Goal: Transaction & Acquisition: Book appointment/travel/reservation

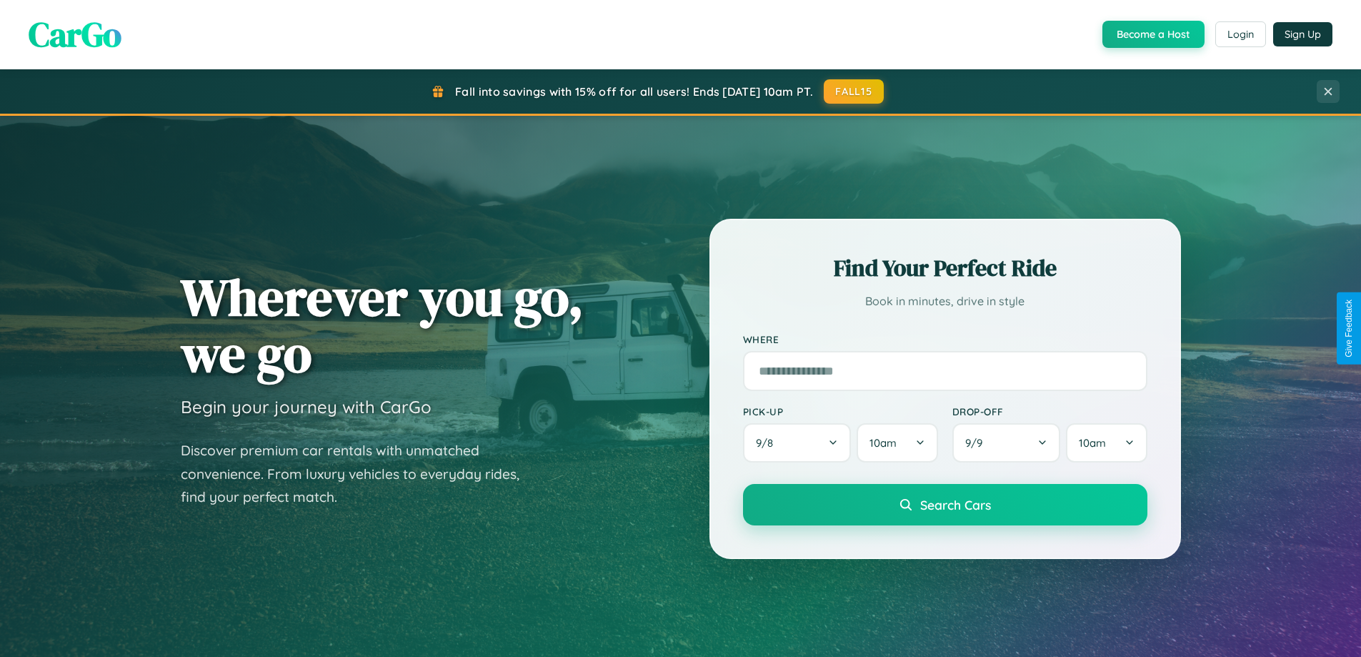
scroll to position [2750, 0]
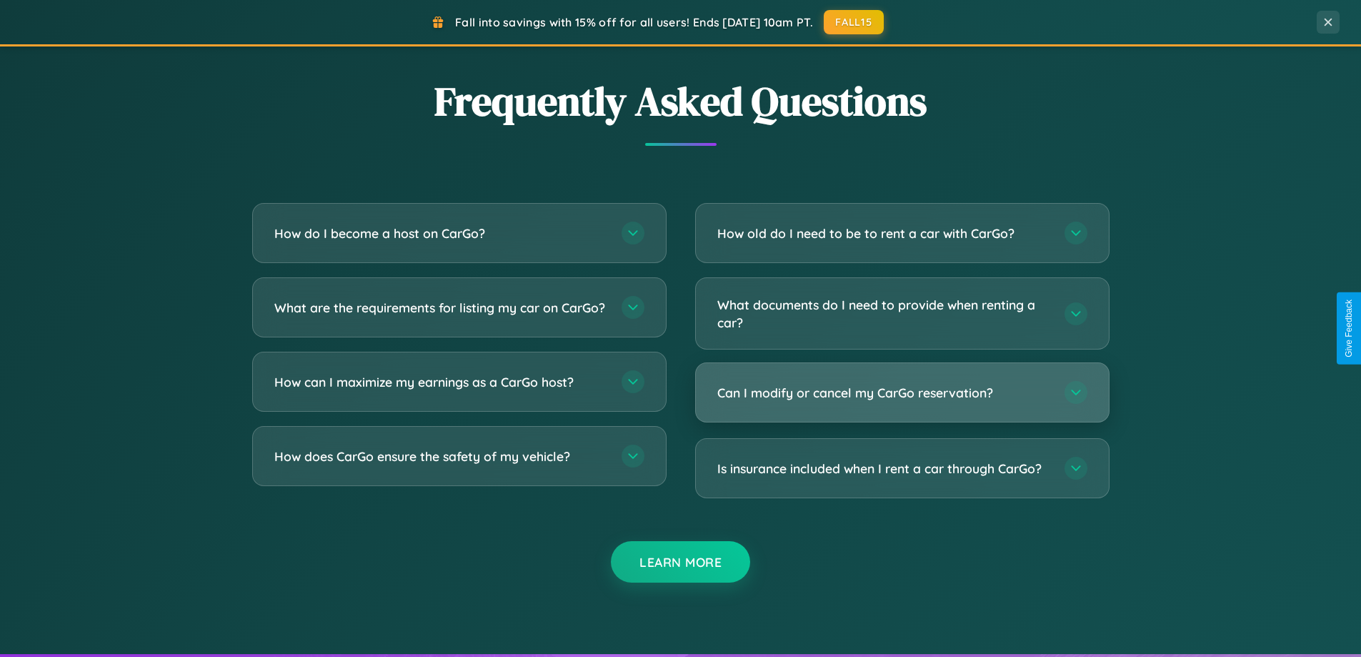
click at [902, 392] on h3 "Can I modify or cancel my CarGo reservation?" at bounding box center [883, 393] width 333 height 18
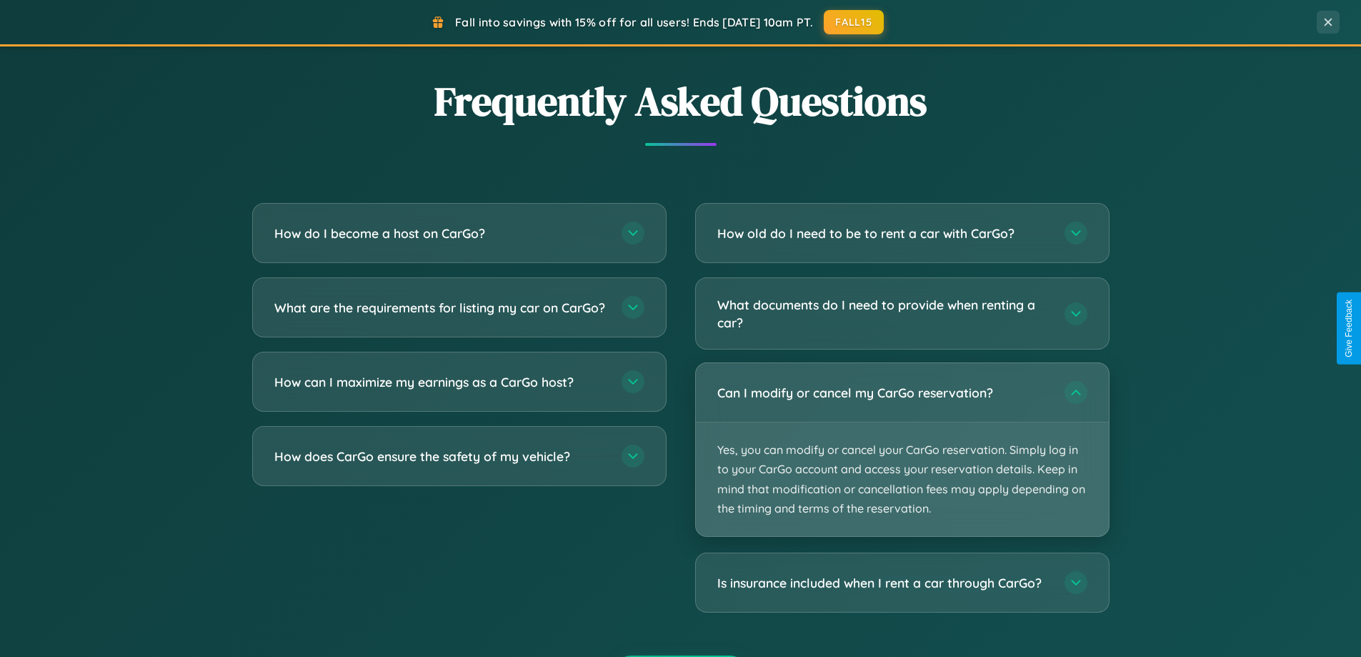
click at [902, 449] on p "Yes, you can modify or cancel your CarGo reservation. Simply log in to your Car…" at bounding box center [902, 479] width 413 height 114
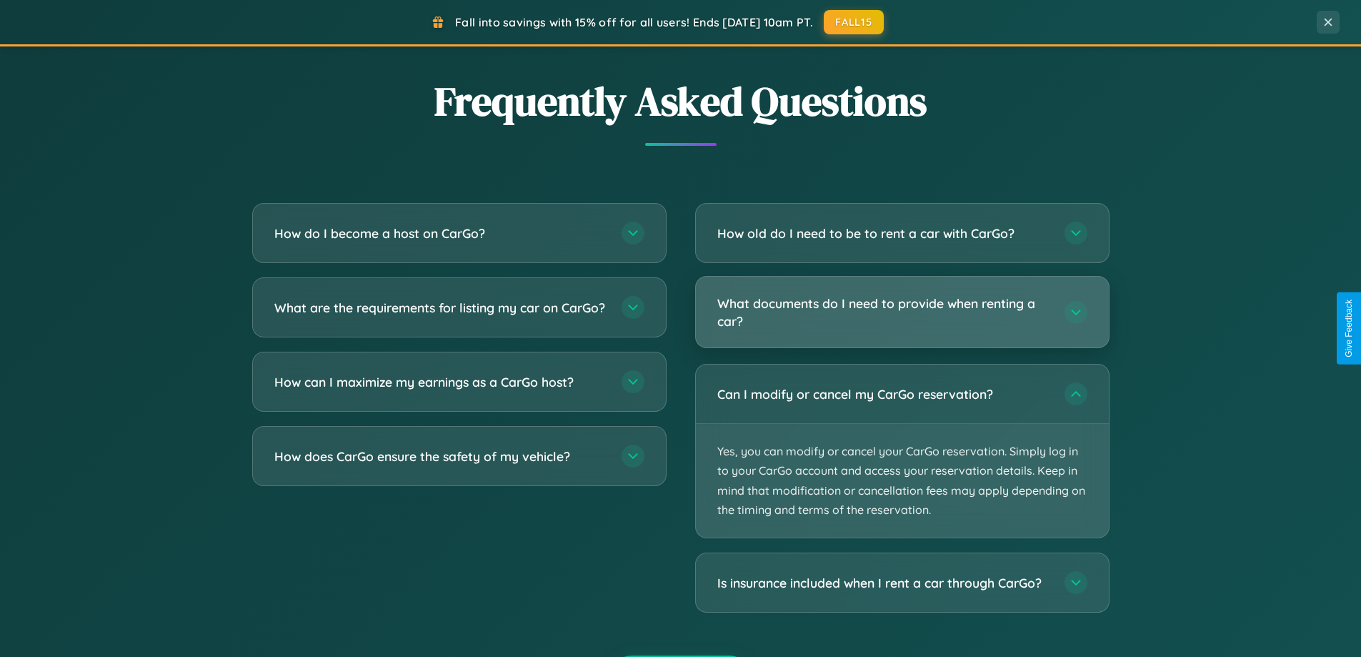
click at [902, 312] on h3 "What documents do I need to provide when renting a car?" at bounding box center [883, 311] width 333 height 35
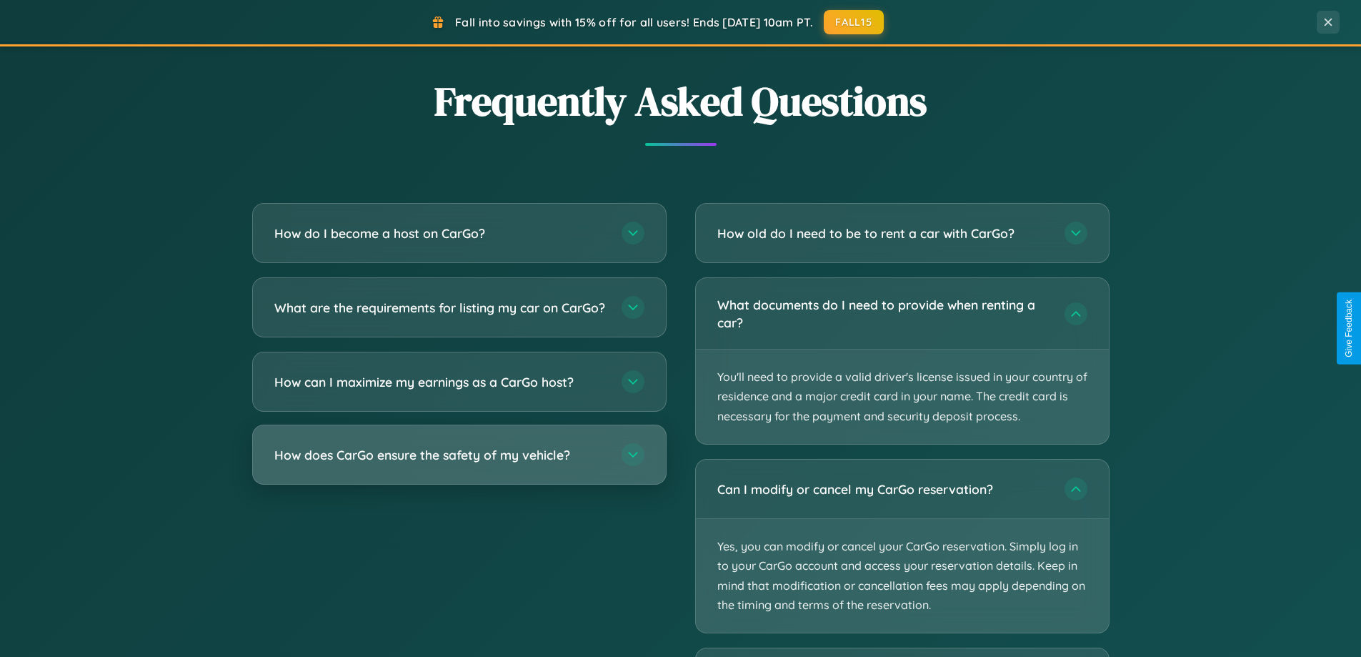
click at [459, 464] on h3 "How does CarGo ensure the safety of my vehicle?" at bounding box center [440, 455] width 333 height 18
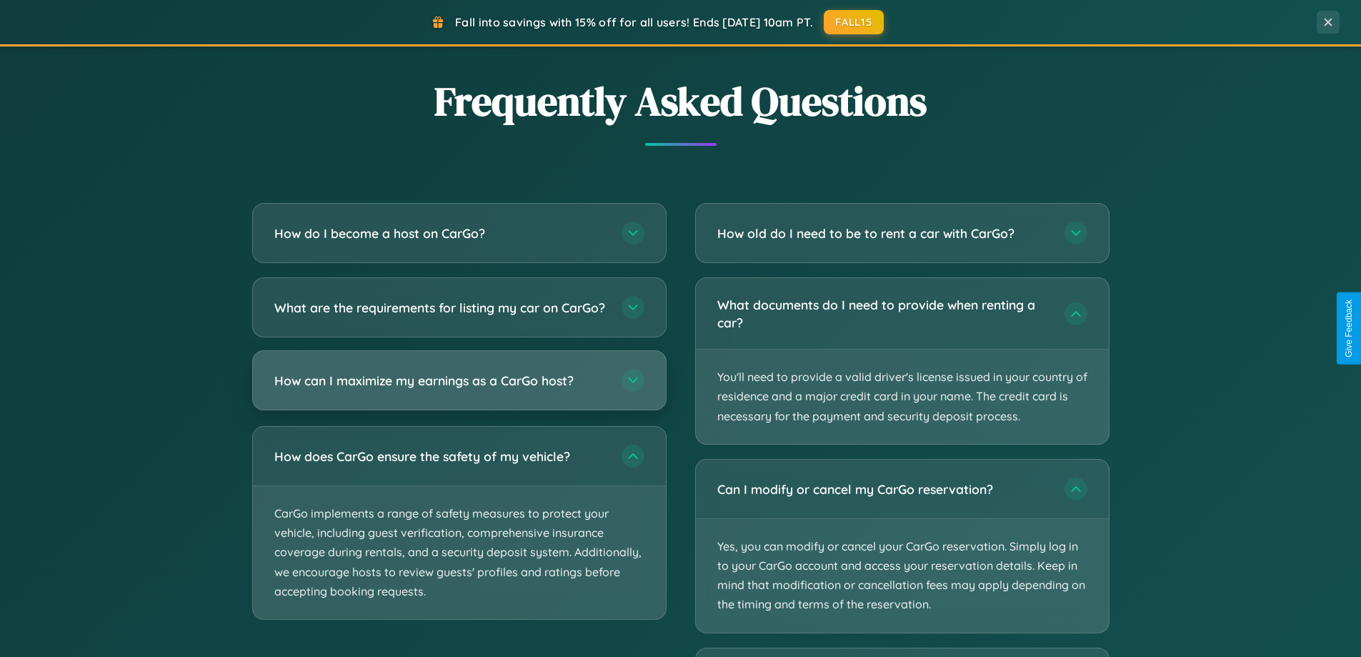
click at [459, 389] on h3 "How can I maximize my earnings as a CarGo host?" at bounding box center [440, 381] width 333 height 18
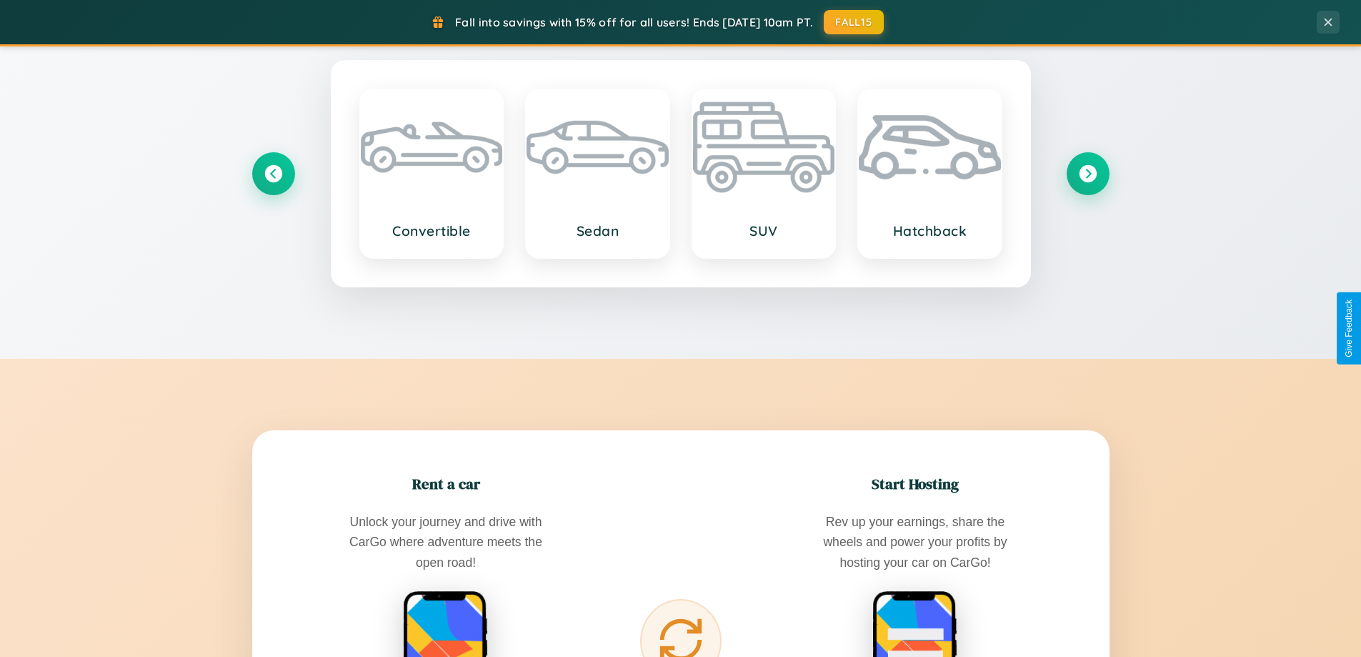
scroll to position [42, 0]
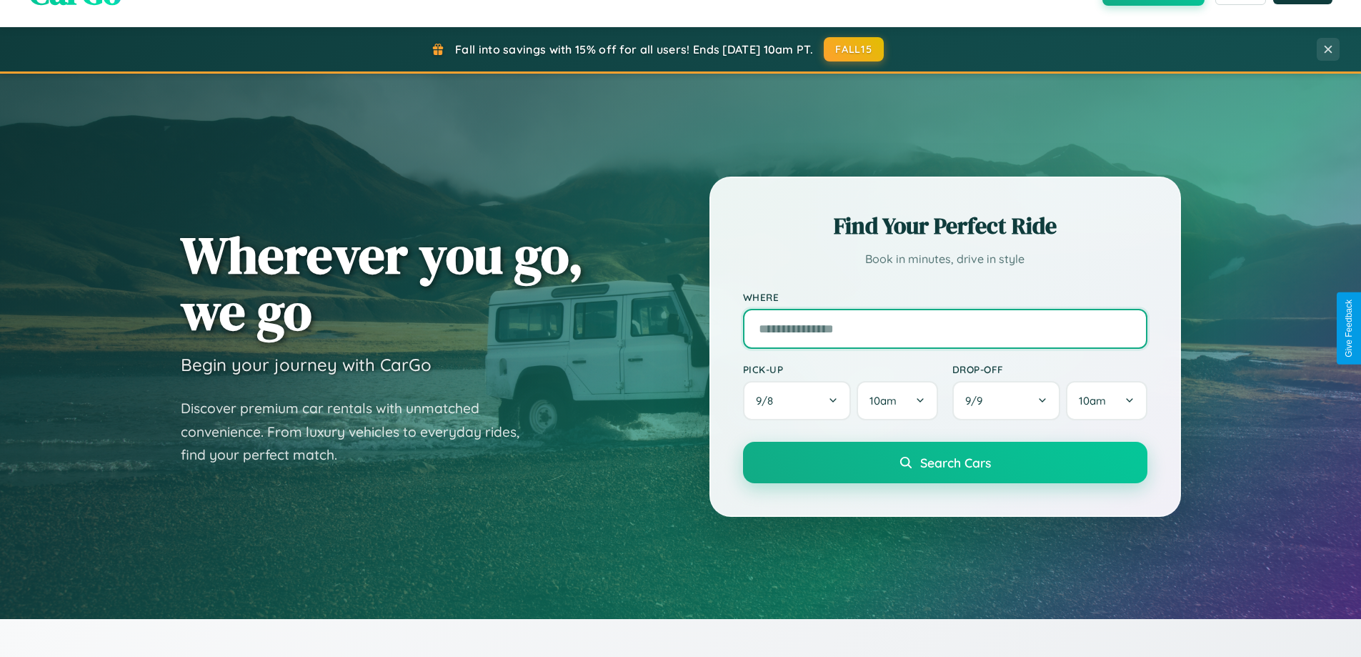
click at [945, 328] on input "text" at bounding box center [945, 329] width 404 height 40
type input "******"
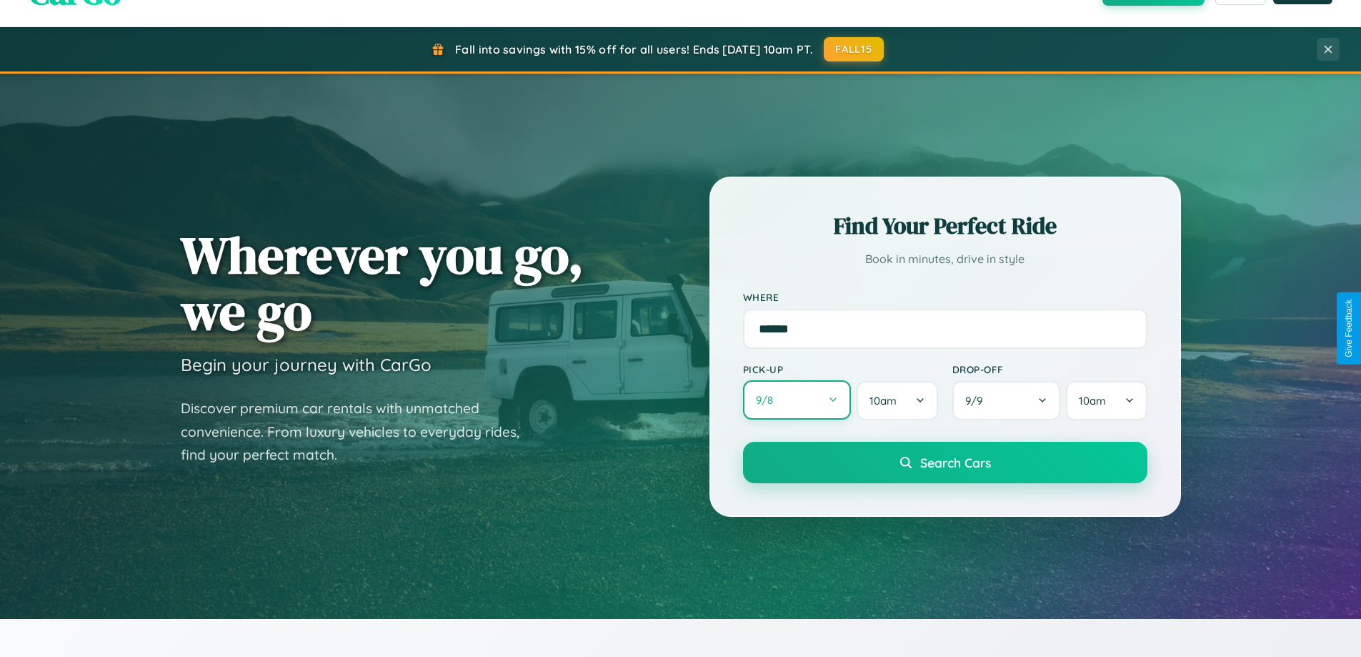
click at [797, 400] on button "9 / 8" at bounding box center [797, 399] width 109 height 39
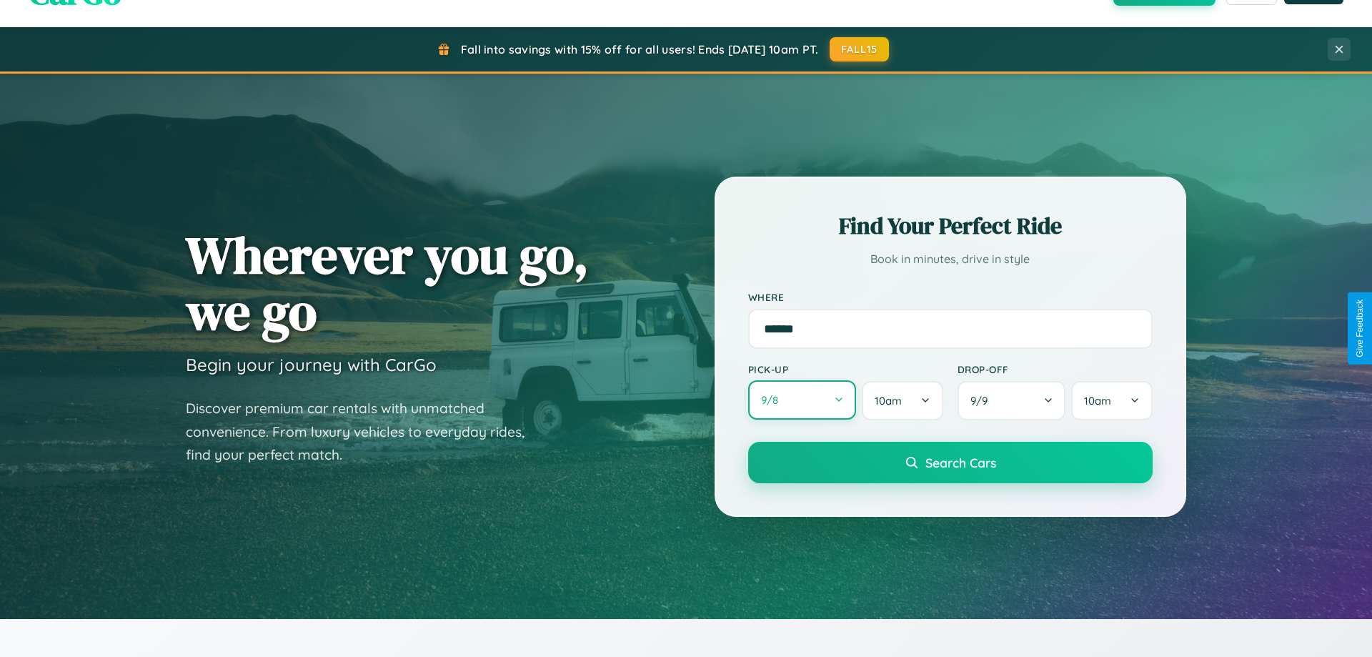
select select "*"
select select "****"
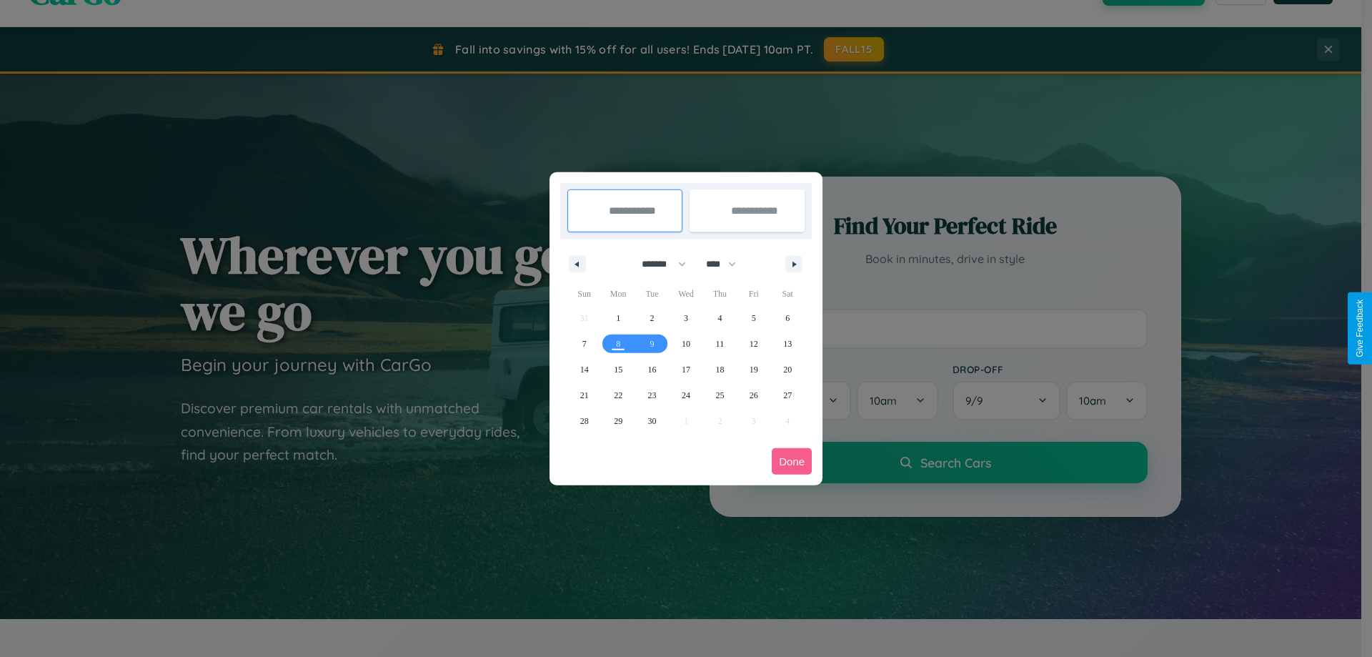
drag, startPoint x: 657, startPoint y: 264, endPoint x: 686, endPoint y: 287, distance: 36.6
click at [657, 264] on select "******* ******** ***** ***** *** **** **** ****** ********* ******* ******** **…" at bounding box center [661, 264] width 61 height 24
select select "*"
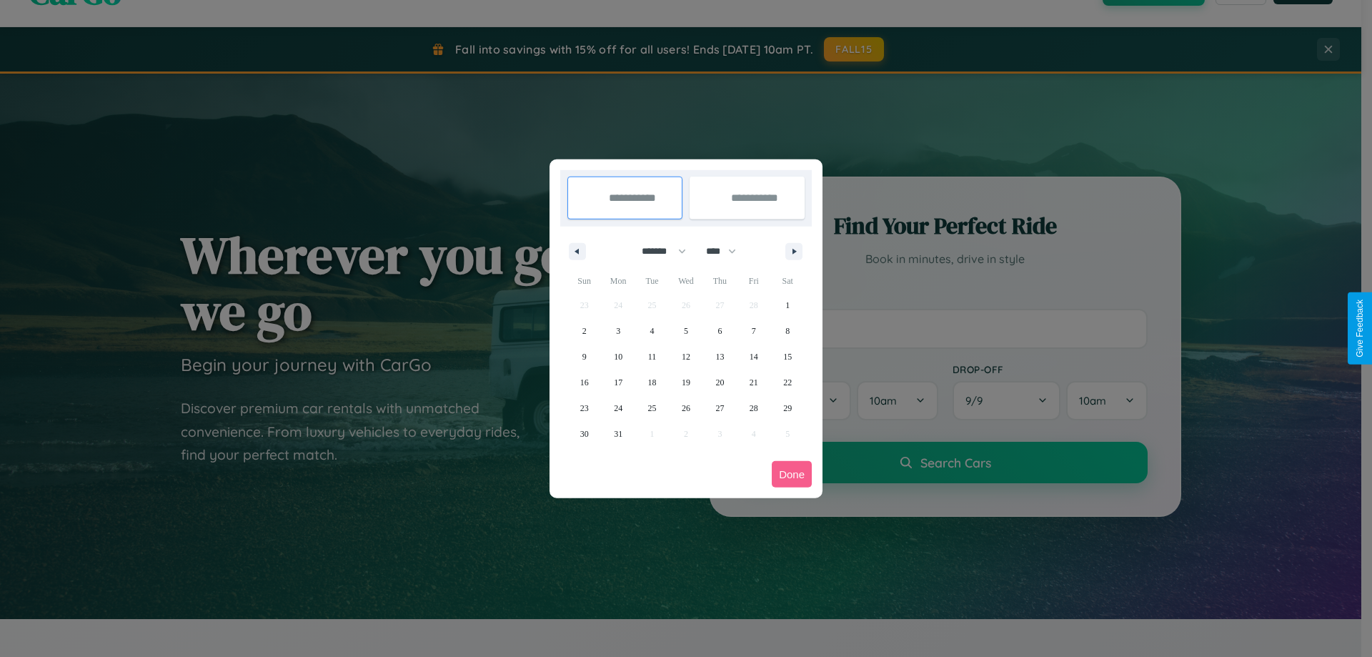
click at [727, 251] on select "**** **** **** **** **** **** **** **** **** **** **** **** **** **** **** ****…" at bounding box center [720, 251] width 43 height 24
select select "****"
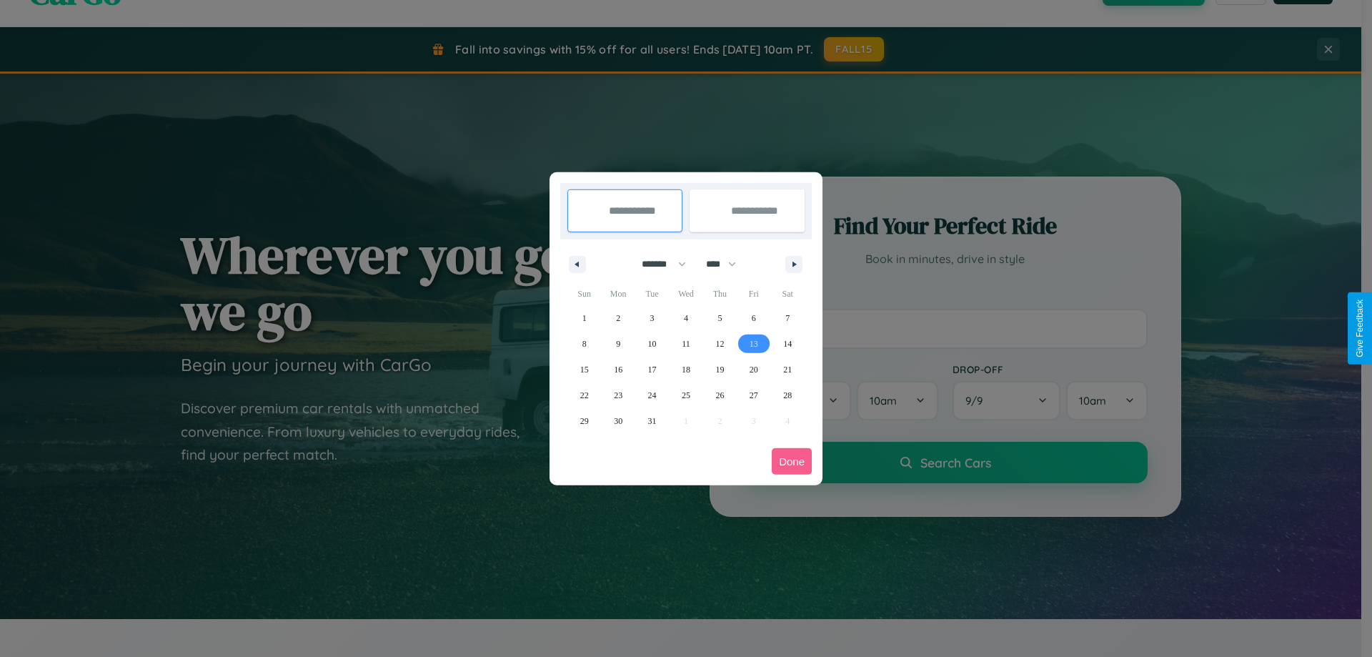
click at [753, 343] on span "13" at bounding box center [754, 344] width 9 height 26
type input "**********"
click at [584, 369] on span "15" at bounding box center [584, 370] width 9 height 26
type input "**********"
click at [792, 461] on button "Done" at bounding box center [792, 461] width 40 height 26
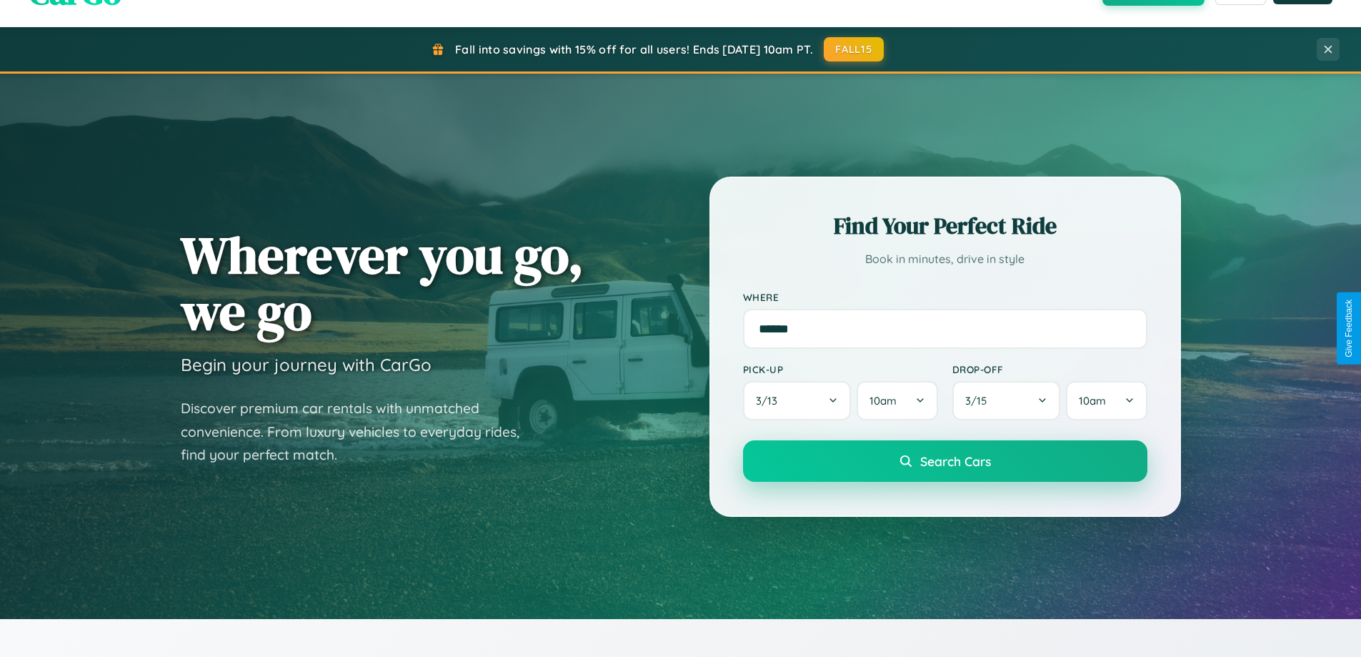
click at [945, 461] on span "Search Cars" at bounding box center [955, 461] width 71 height 16
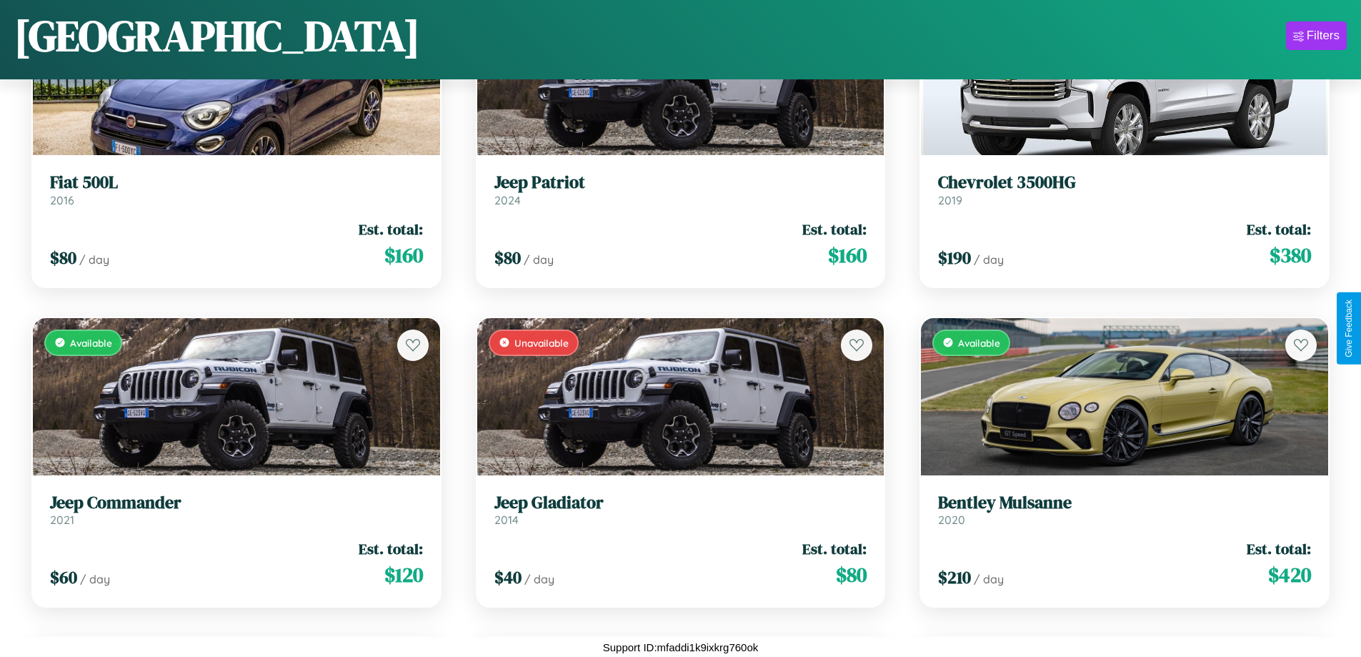
scroll to position [1801, 0]
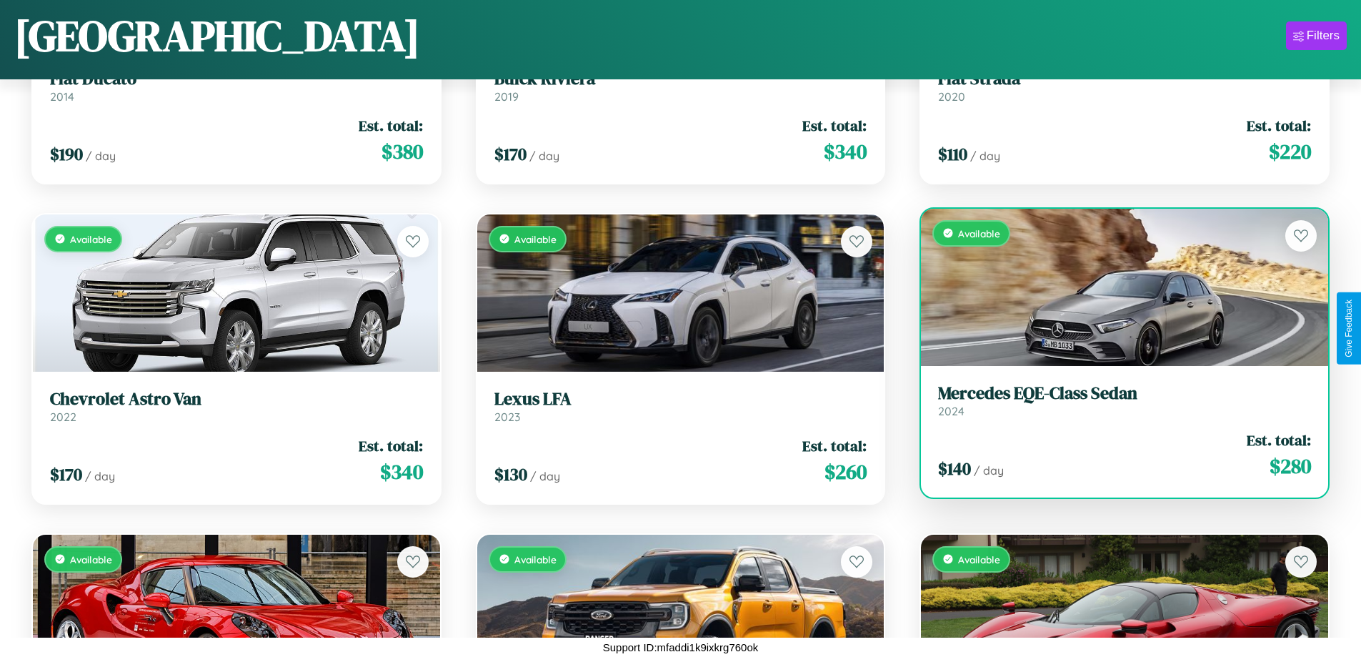
click at [1115, 400] on h3 "Mercedes EQE-Class Sedan" at bounding box center [1124, 393] width 373 height 21
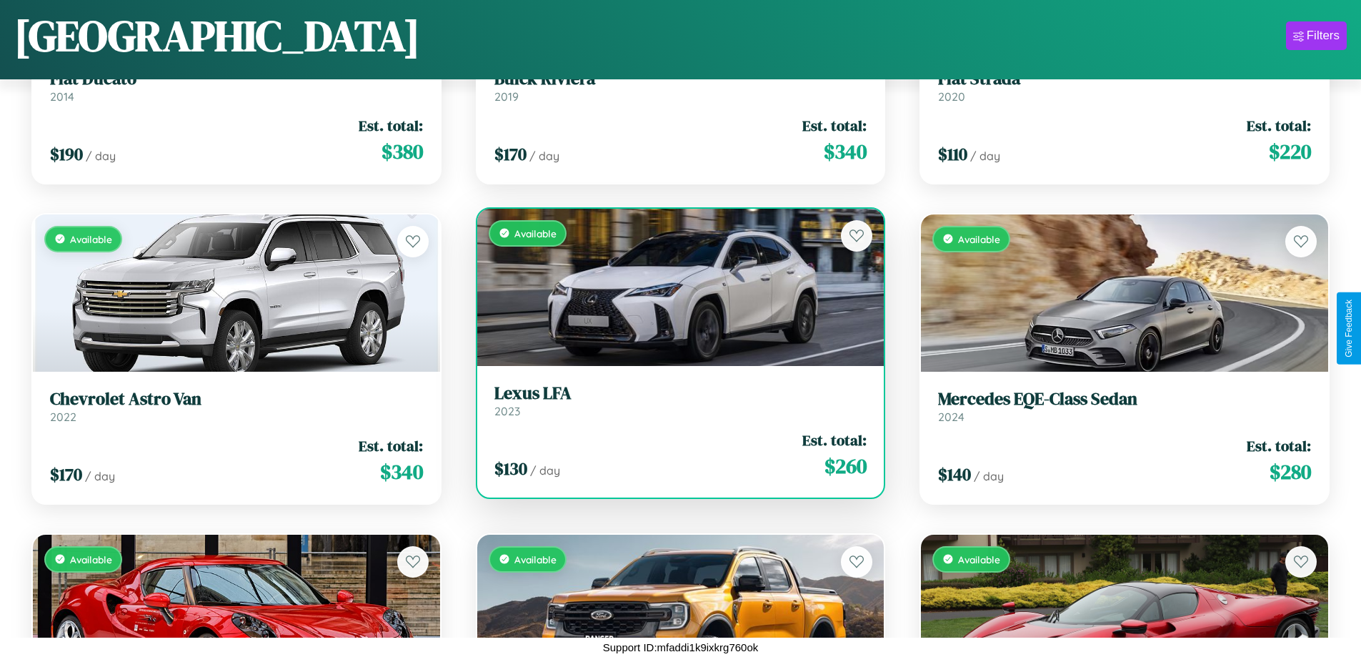
scroll to position [1161, 0]
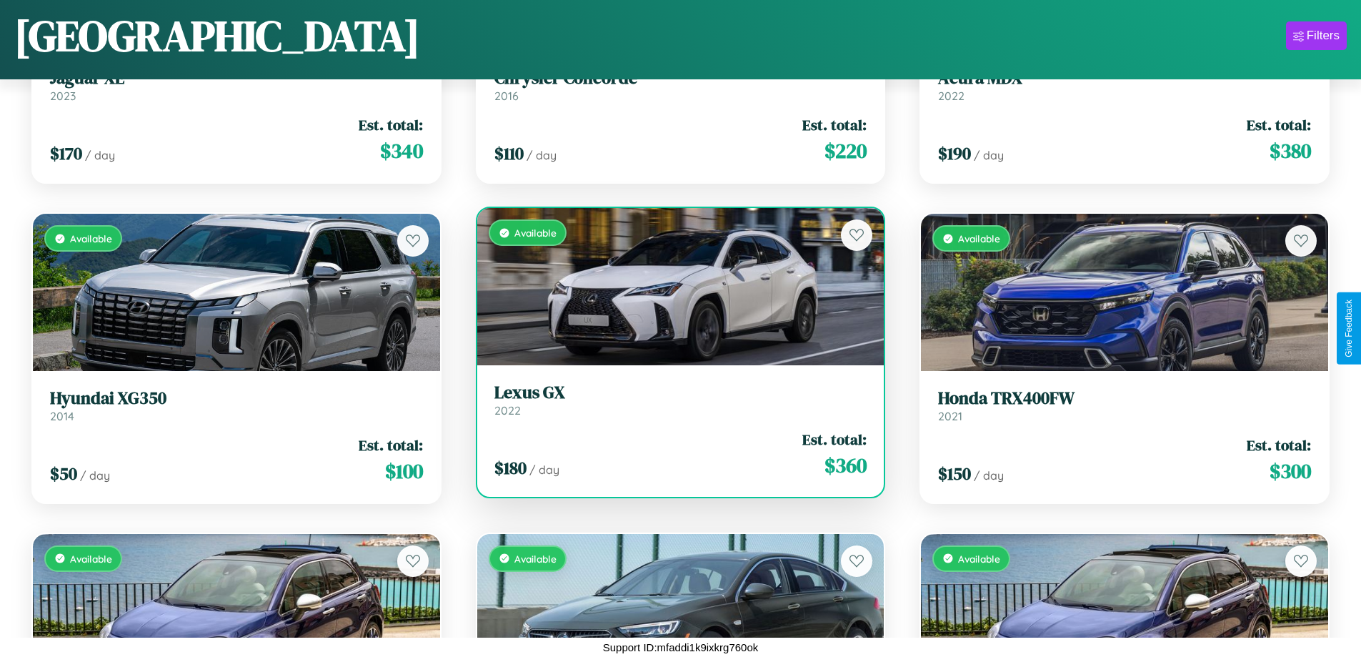
click at [675, 399] on h3 "Lexus GX" at bounding box center [680, 392] width 373 height 21
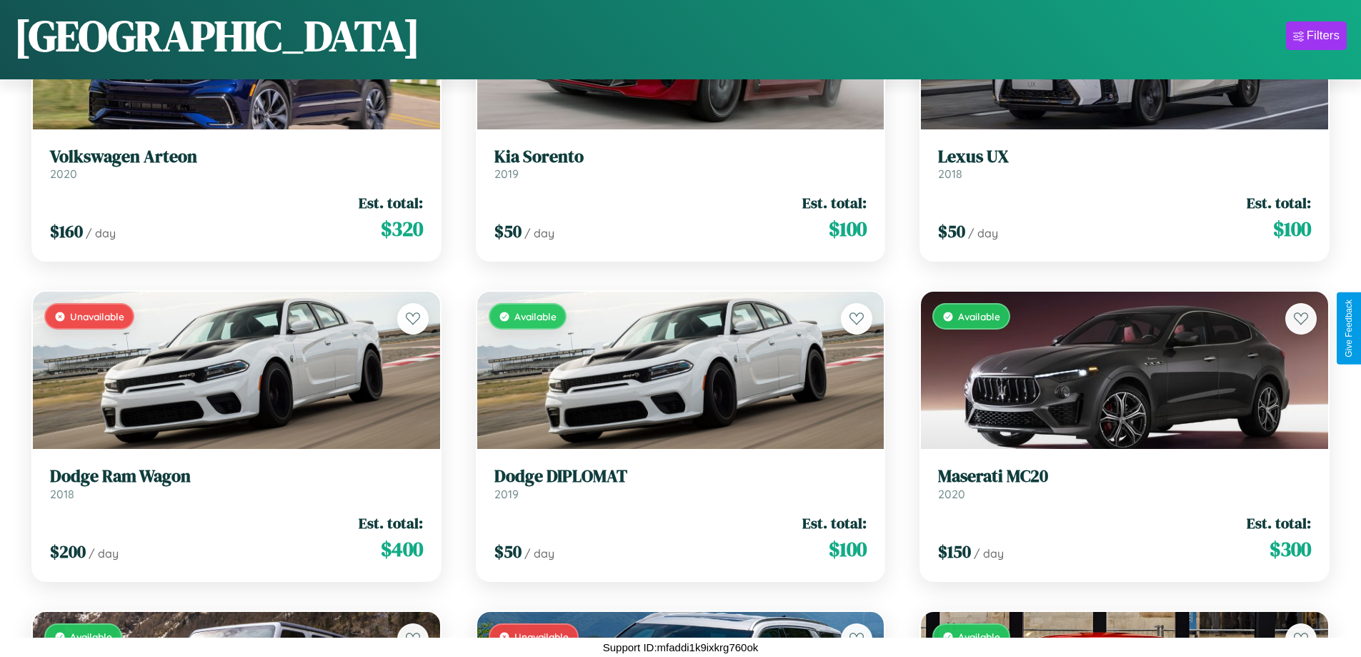
scroll to position [10440, 0]
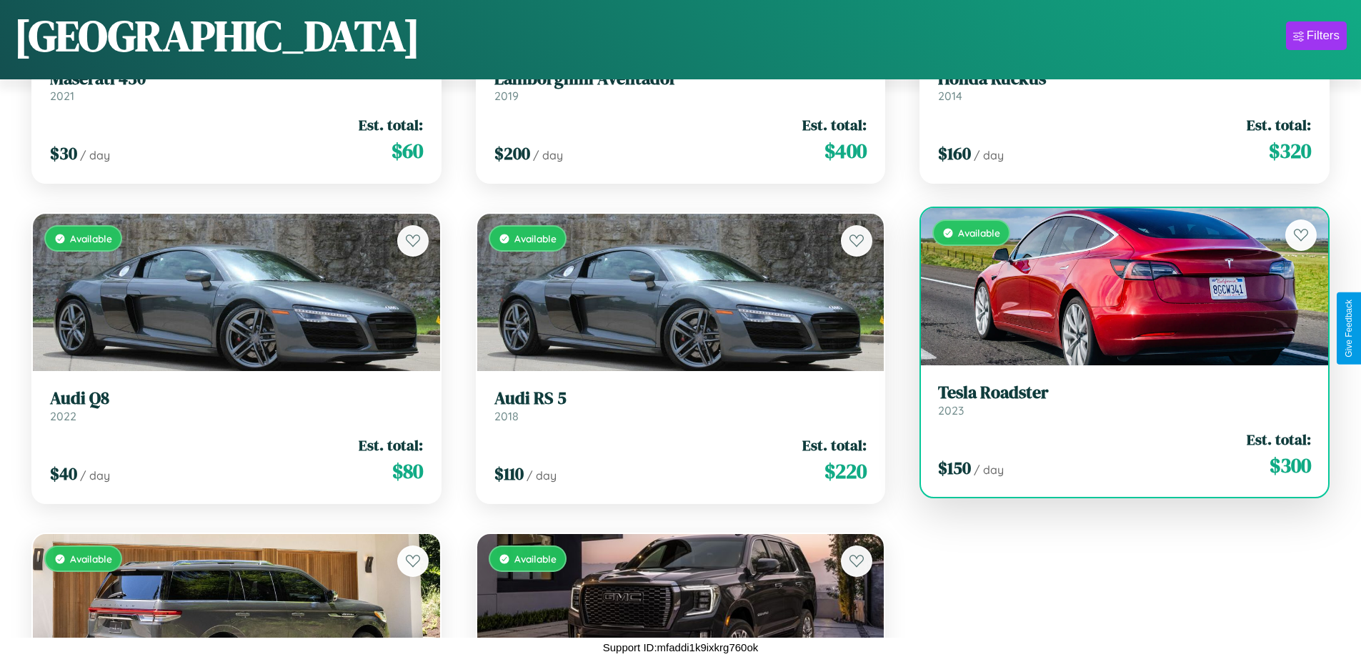
click at [1115, 454] on div "$ 150 / day Est. total: $ 300" at bounding box center [1124, 454] width 373 height 51
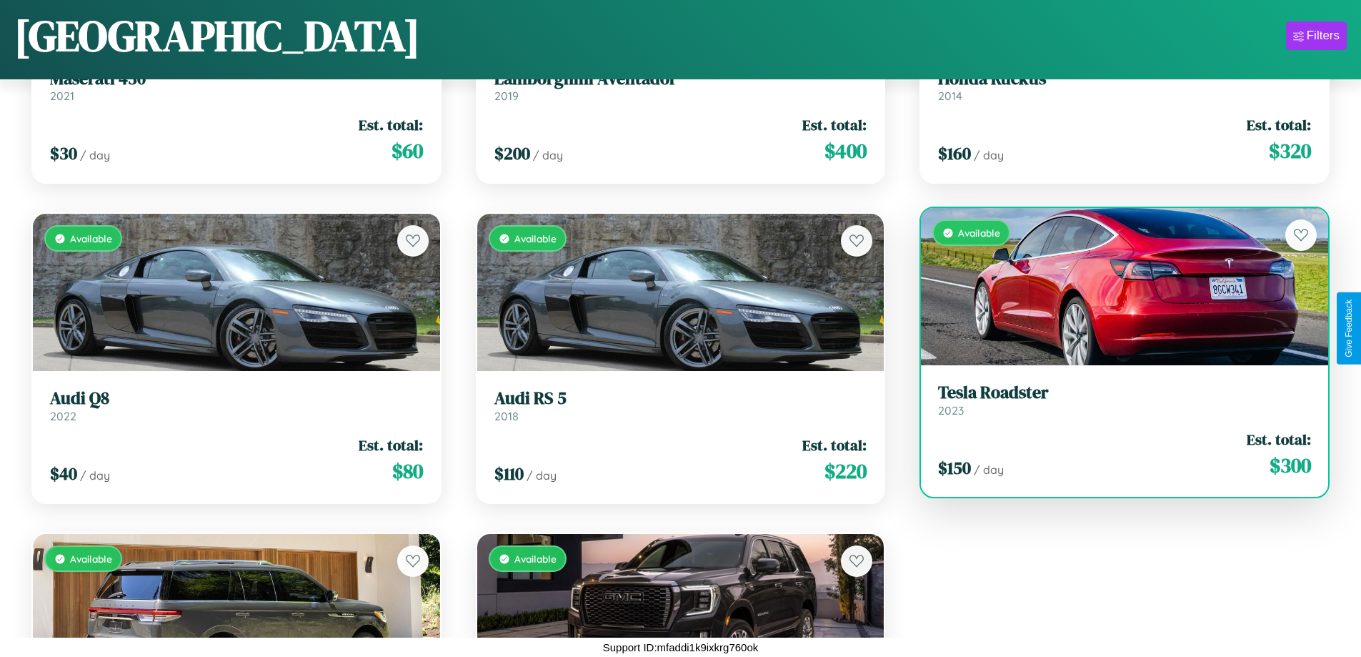
click at [1115, 454] on div "$ 150 / day Est. total: $ 300" at bounding box center [1124, 454] width 373 height 51
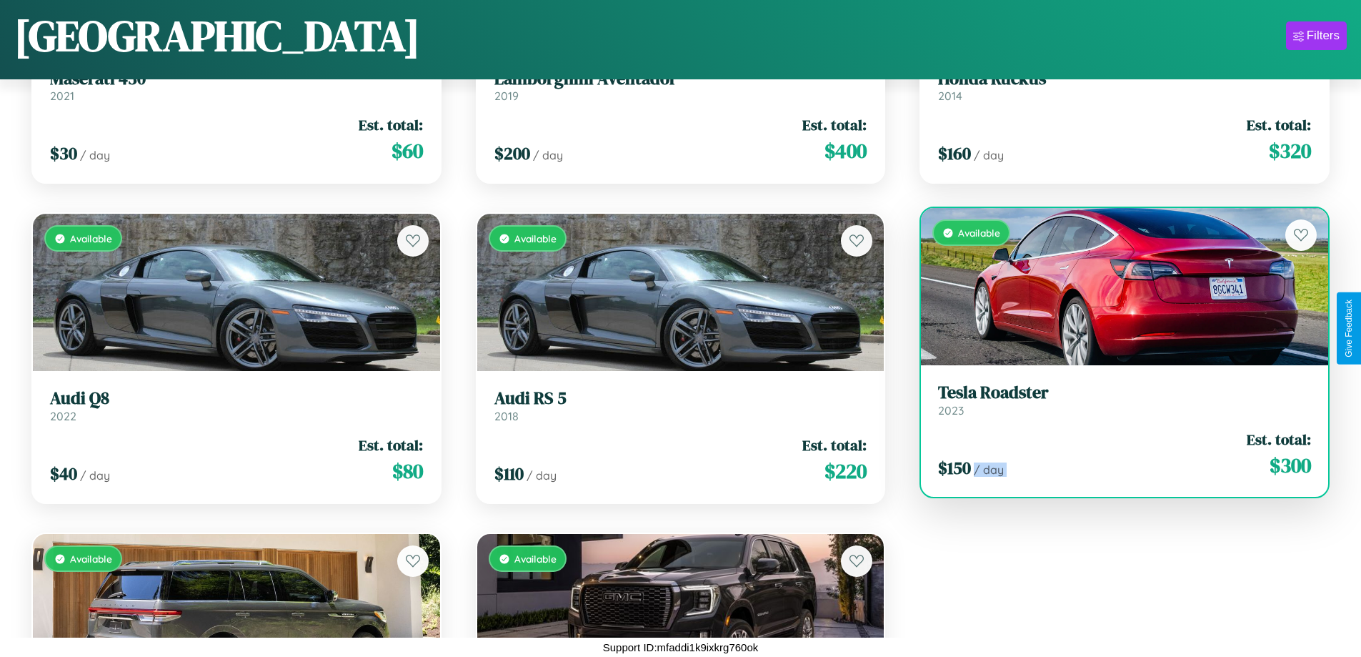
click at [1115, 454] on div "$ 150 / day Est. total: $ 300" at bounding box center [1124, 454] width 373 height 51
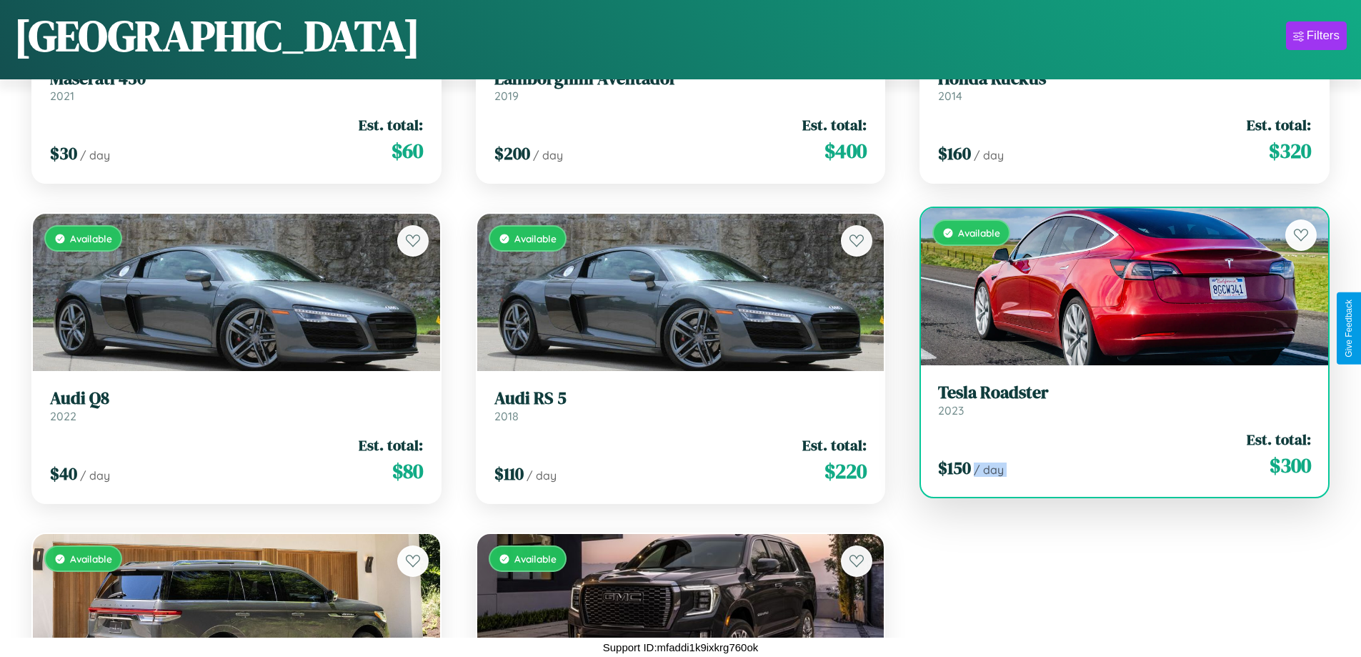
click at [1115, 454] on div "$ 150 / day Est. total: $ 300" at bounding box center [1124, 454] width 373 height 51
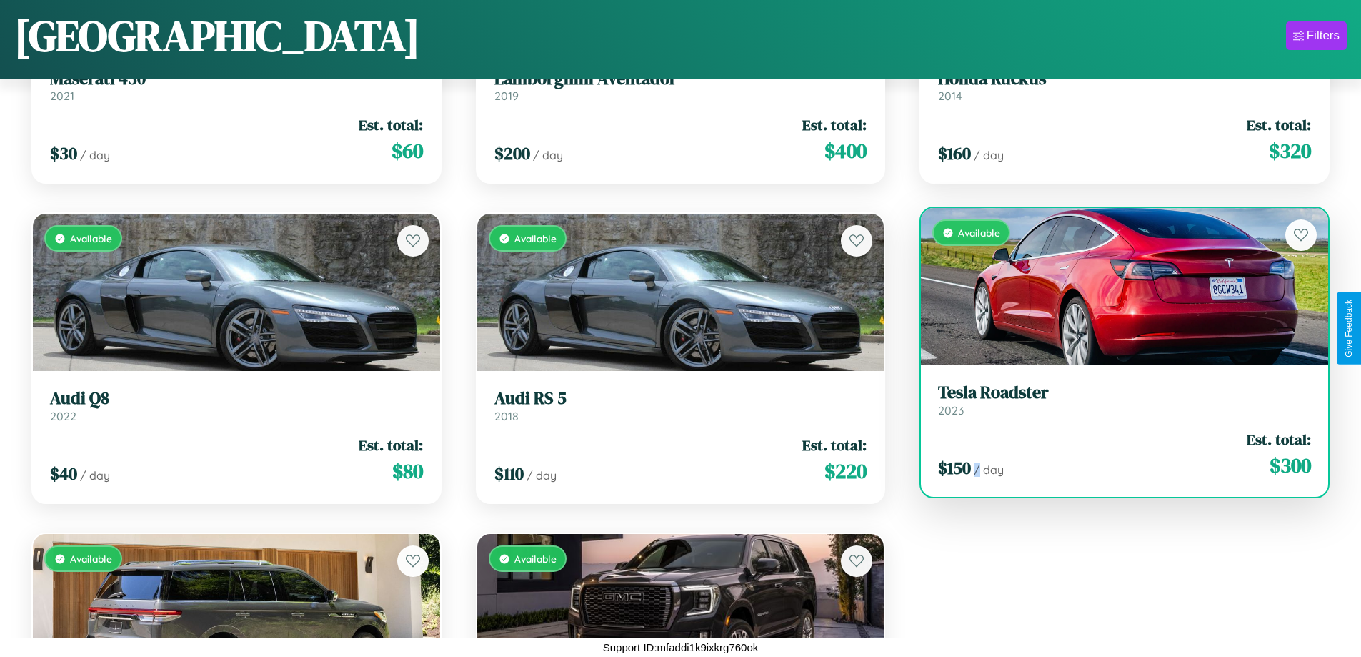
click at [1115, 454] on div "$ 150 / day Est. total: $ 300" at bounding box center [1124, 454] width 373 height 51
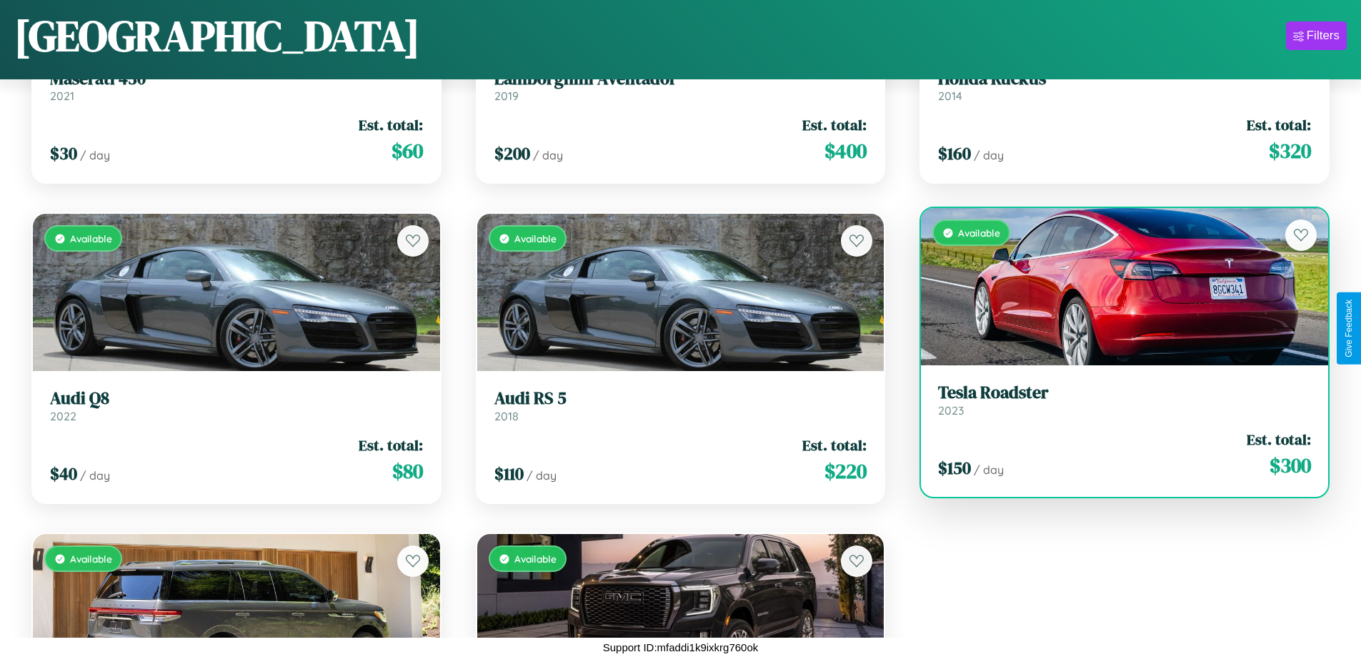
click at [1115, 399] on h3 "Tesla Roadster" at bounding box center [1124, 392] width 373 height 21
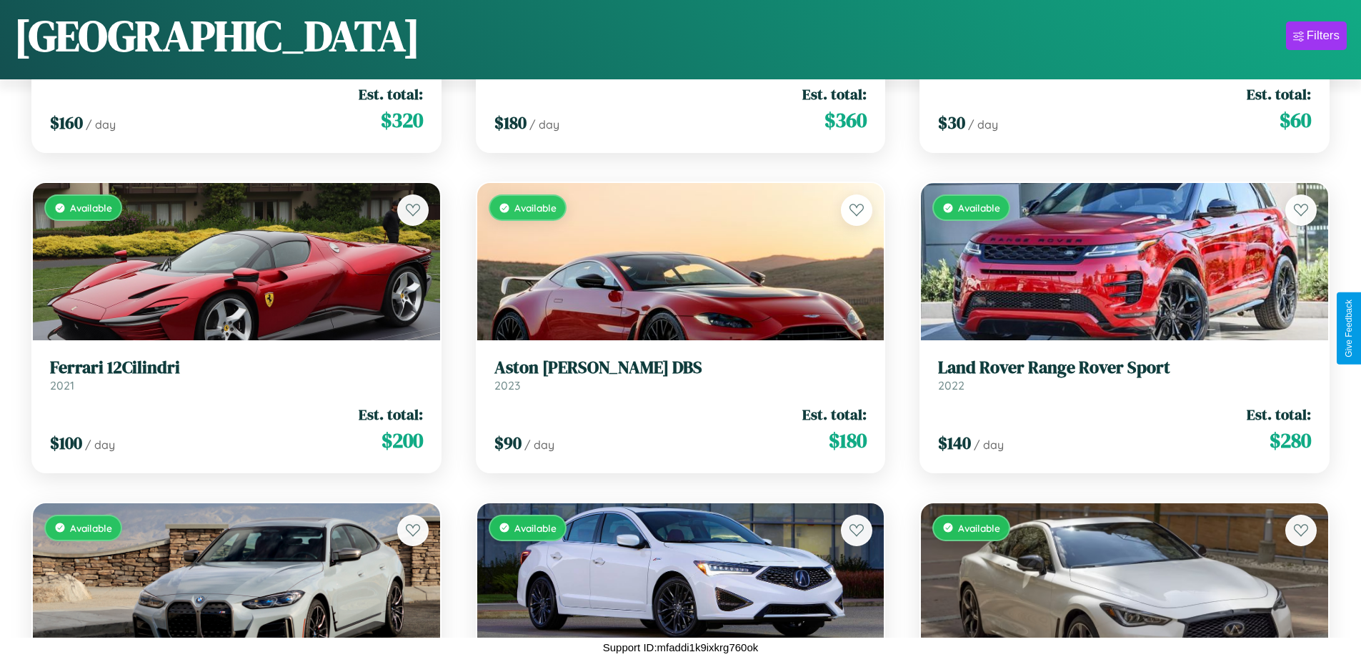
scroll to position [2867, 0]
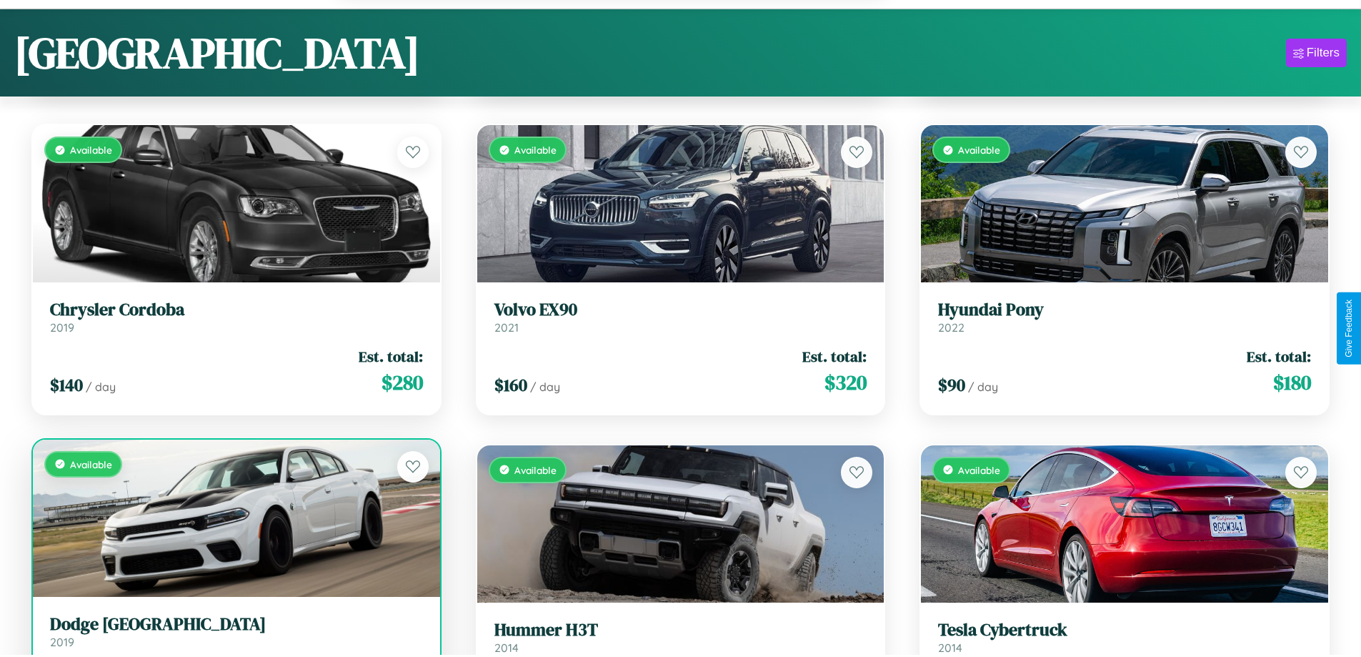
click at [234, 639] on link "Dodge Monaco 2019" at bounding box center [236, 631] width 373 height 35
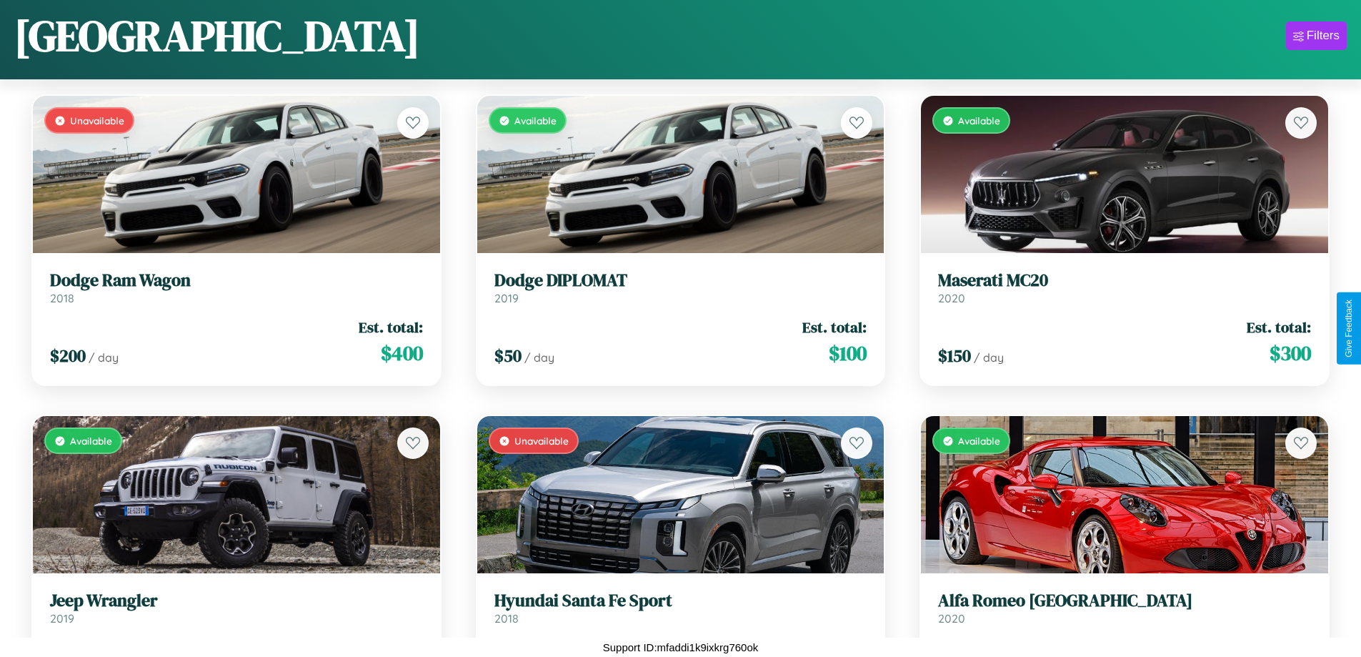
scroll to position [6280, 0]
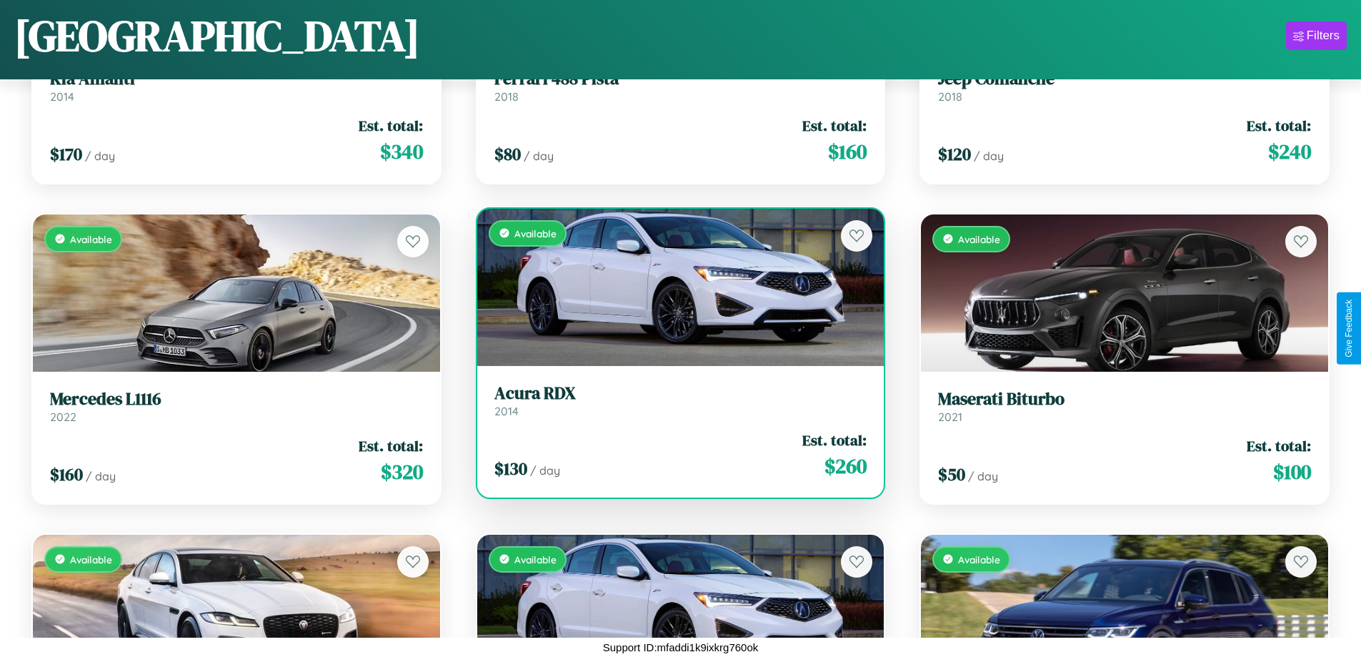
click at [675, 292] on div "Available" at bounding box center [680, 287] width 407 height 157
click at [675, 287] on div "Available" at bounding box center [680, 287] width 407 height 157
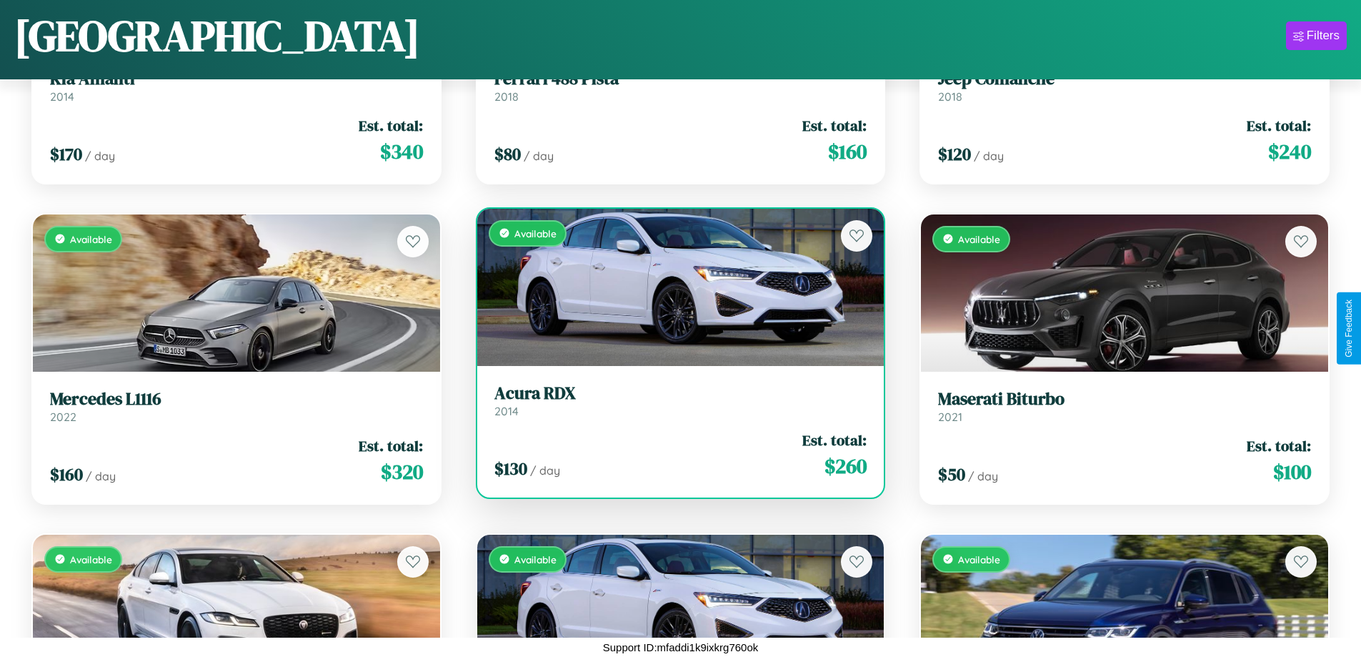
click at [675, 287] on div "Available" at bounding box center [680, 287] width 407 height 157
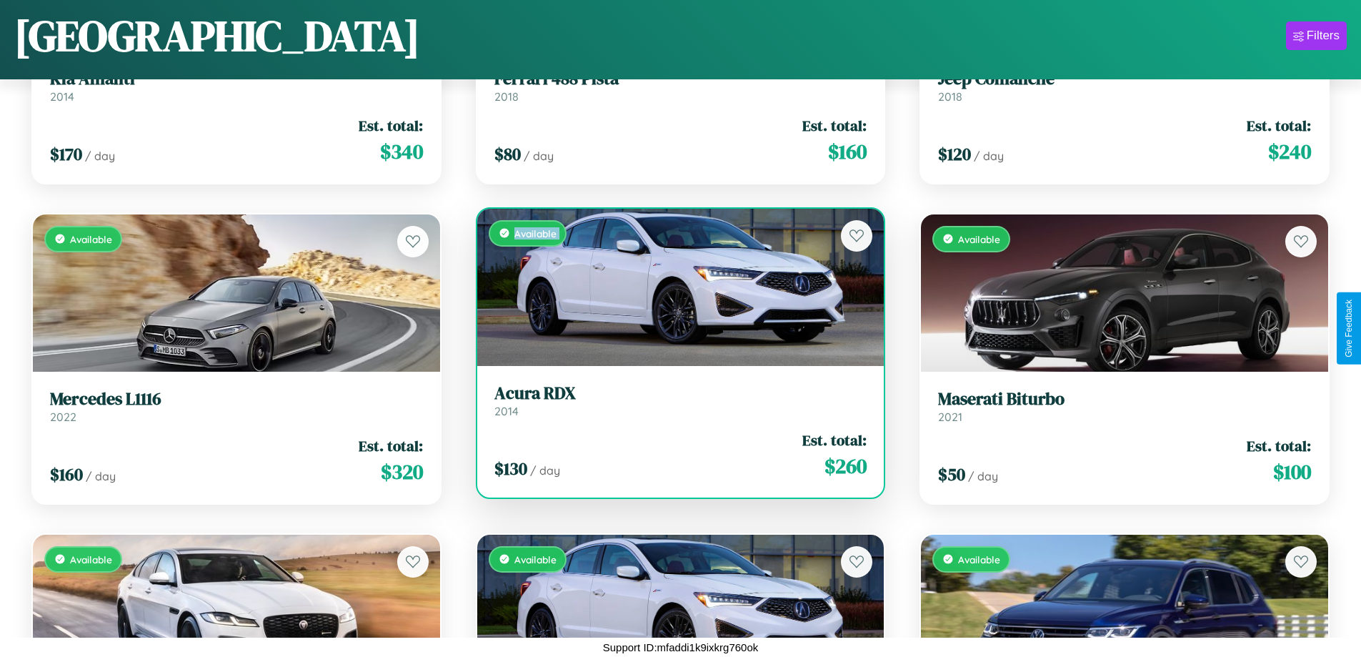
click at [675, 287] on div "Available" at bounding box center [680, 287] width 407 height 157
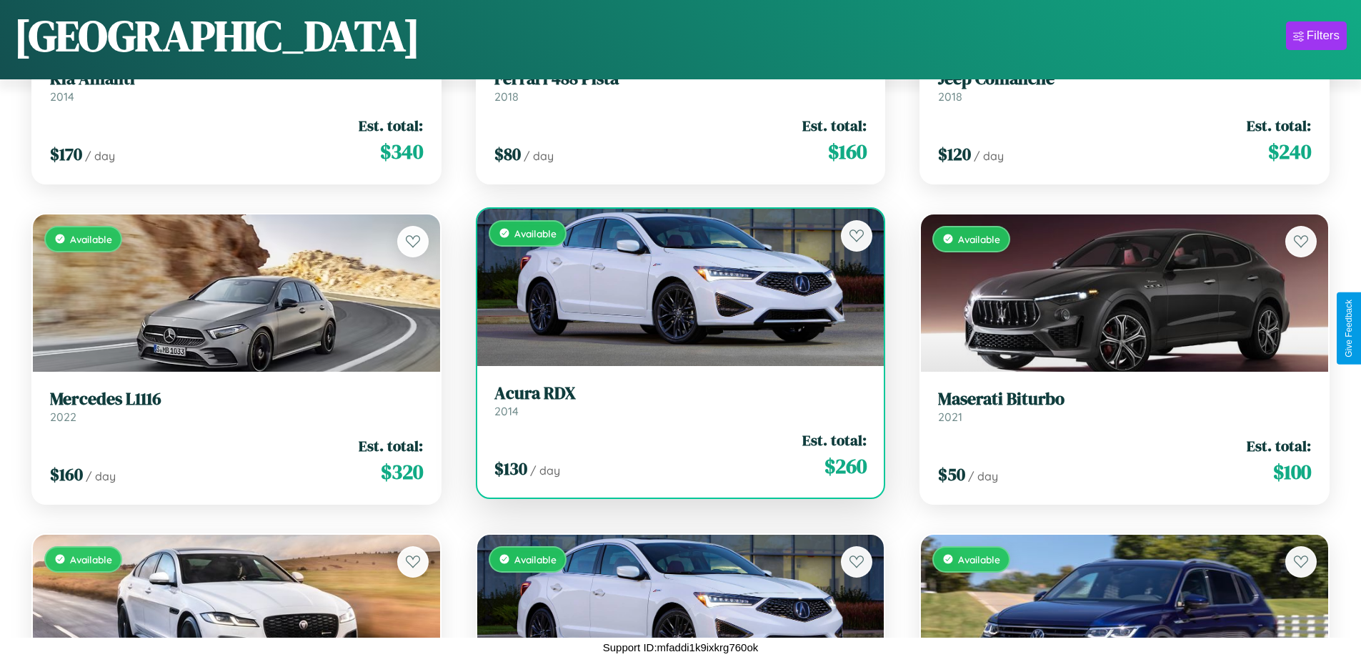
click at [675, 287] on div "Available" at bounding box center [680, 287] width 407 height 157
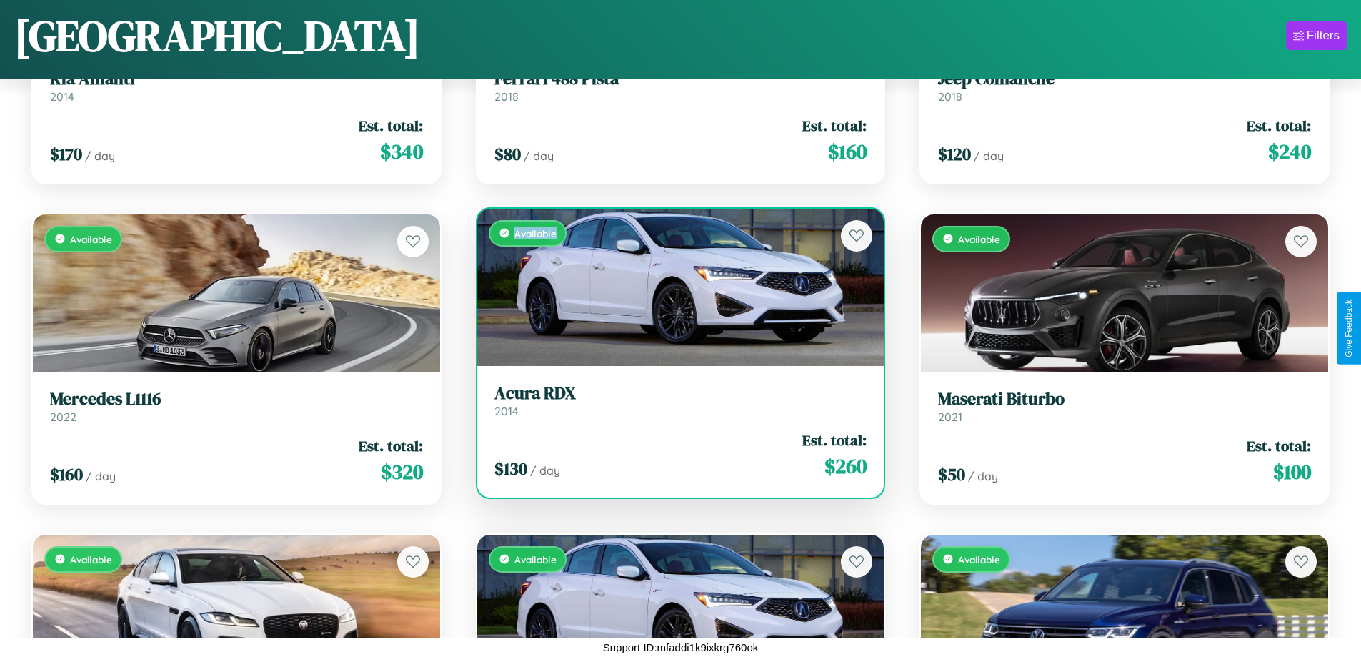
click at [675, 287] on div "Available" at bounding box center [680, 287] width 407 height 157
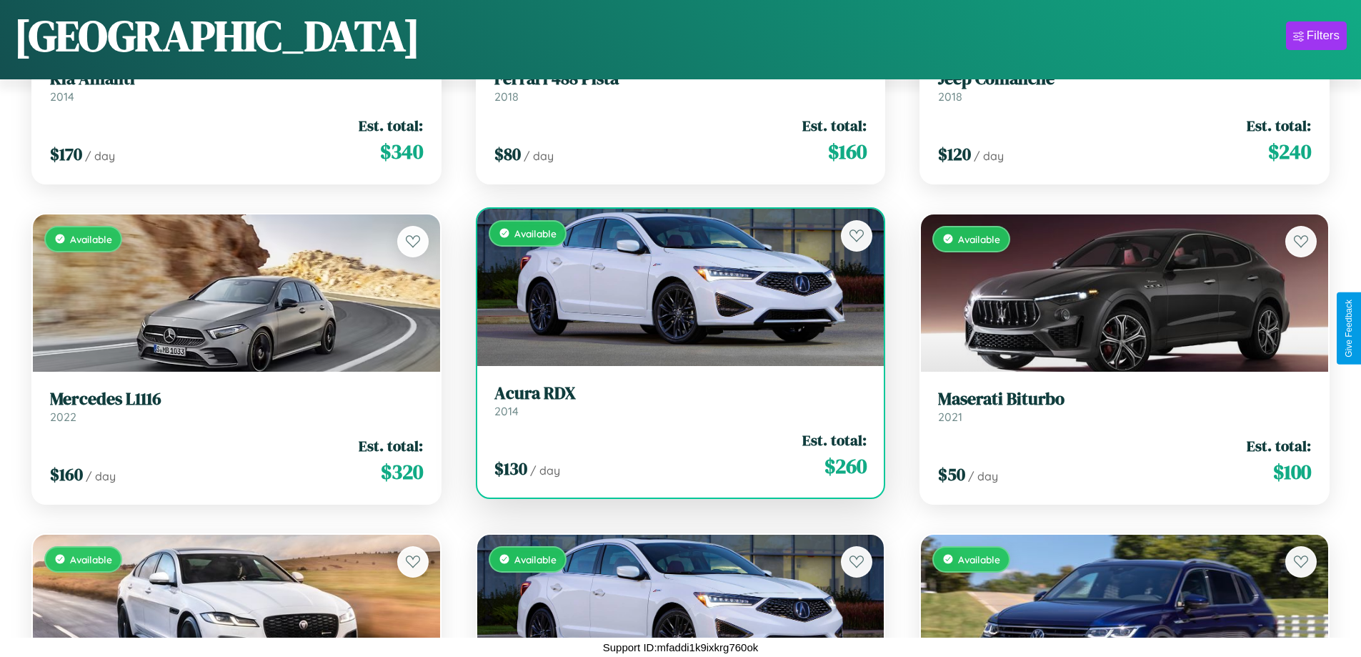
click at [675, 400] on h3 "Acura RDX" at bounding box center [680, 393] width 373 height 21
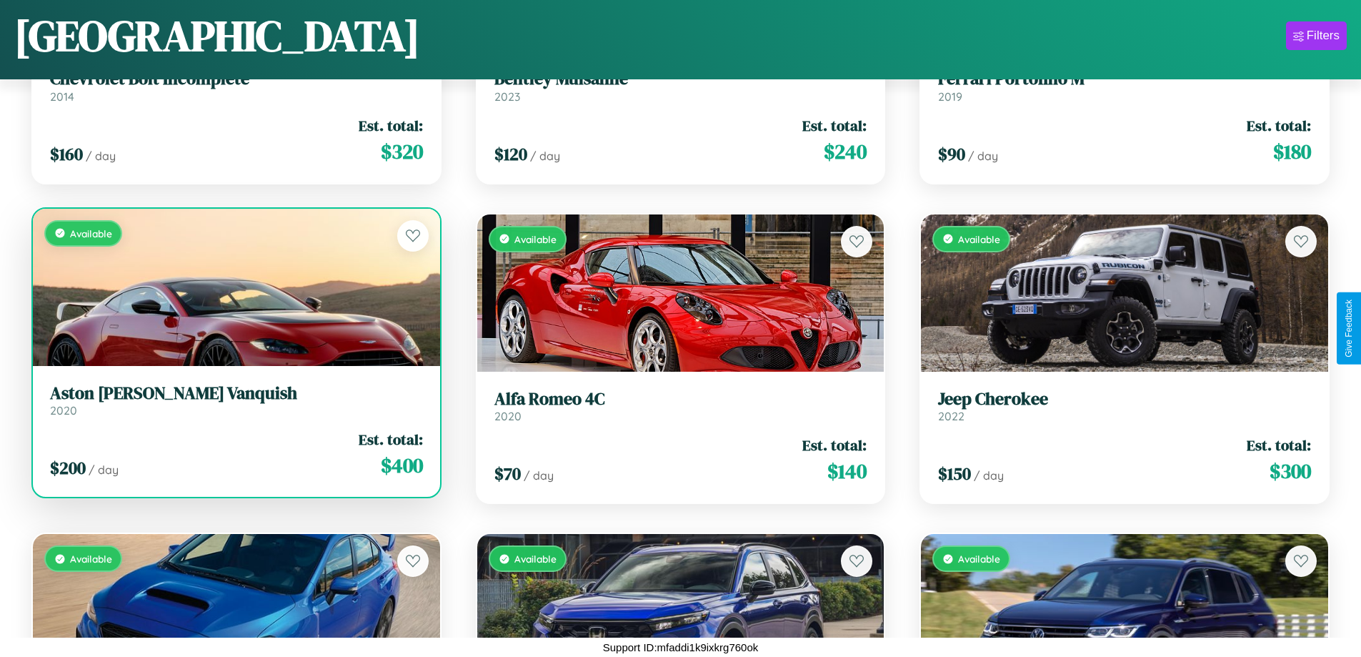
click at [234, 405] on link "Aston Martin Vanquish 2020" at bounding box center [236, 400] width 373 height 35
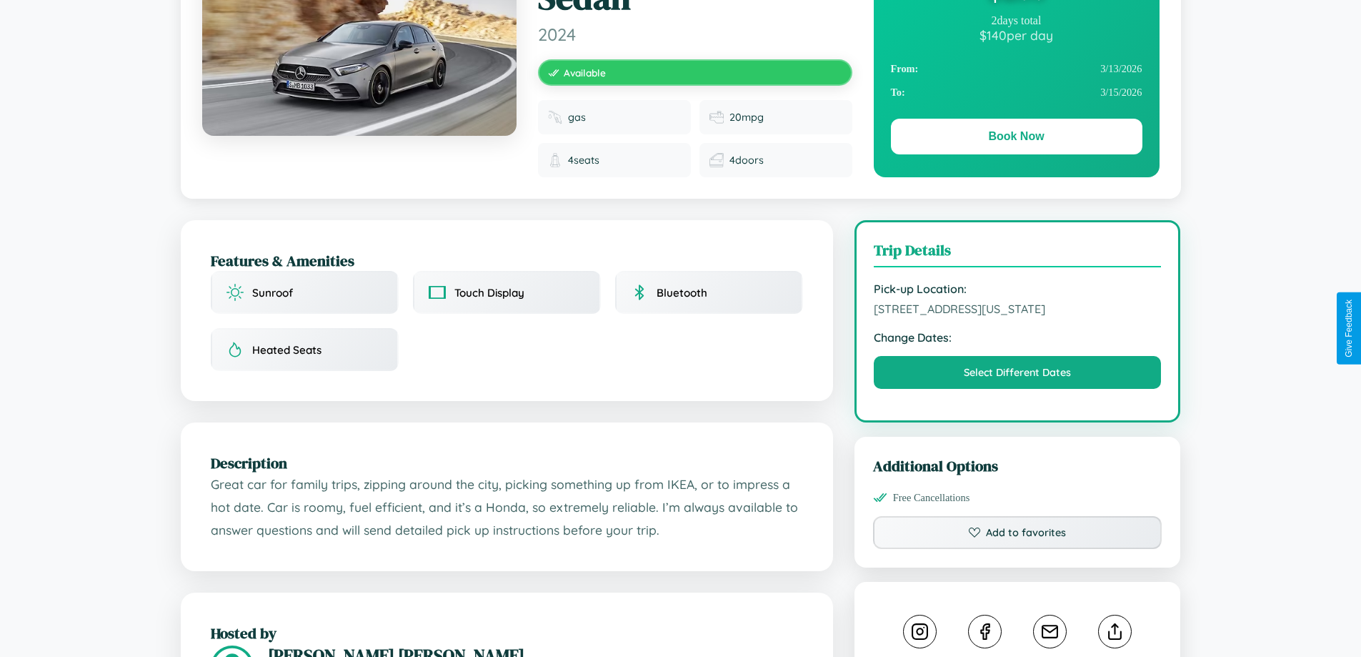
scroll to position [397, 0]
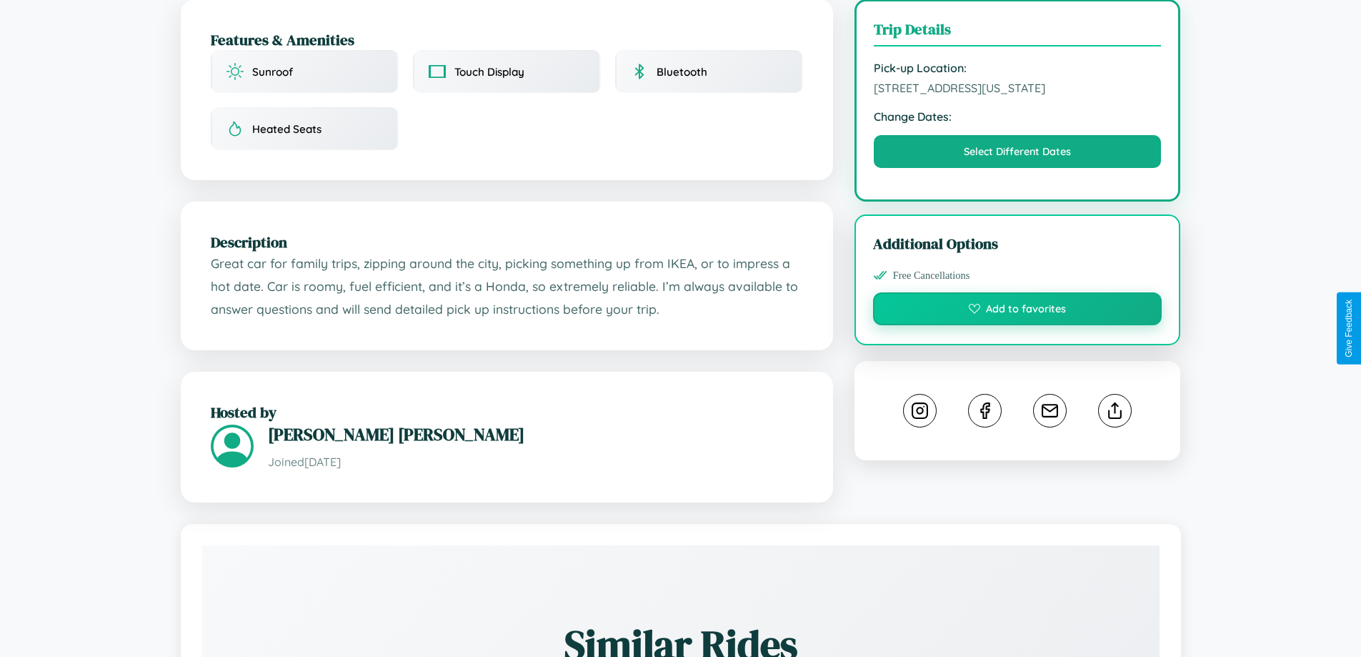
click at [1017, 325] on button "Add to favorites" at bounding box center [1017, 308] width 289 height 33
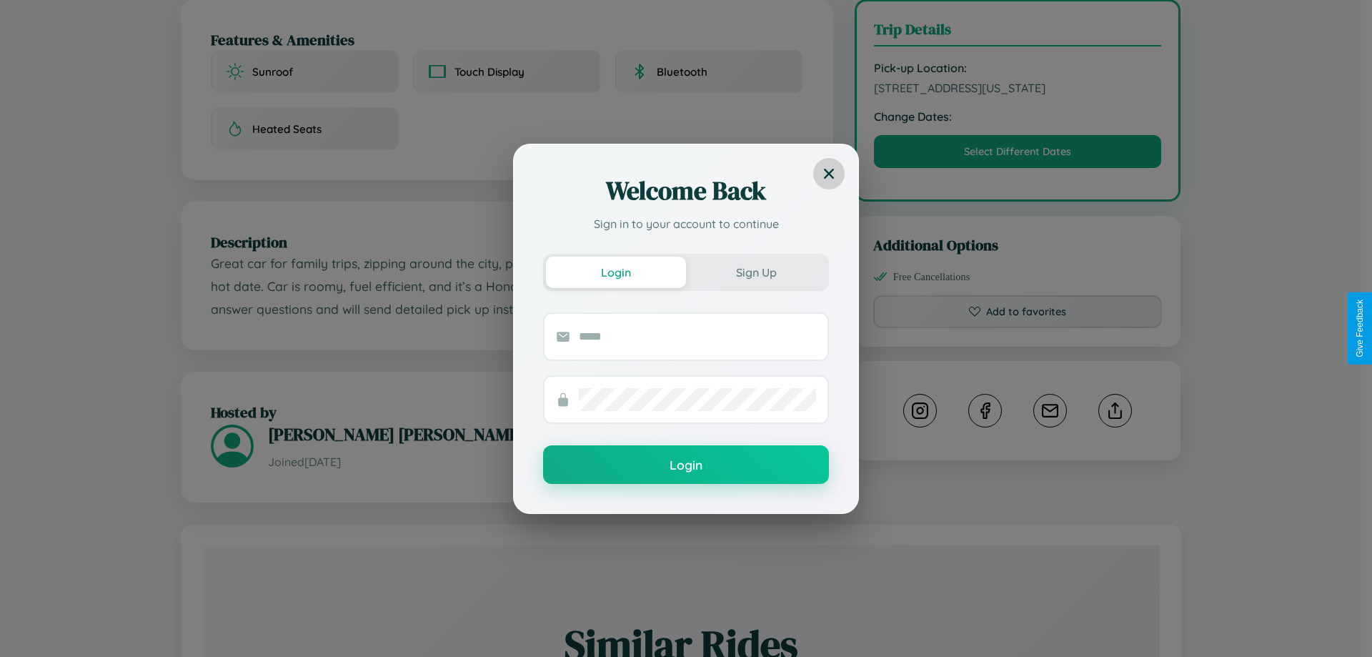
click at [829, 173] on icon at bounding box center [829, 173] width 10 height 10
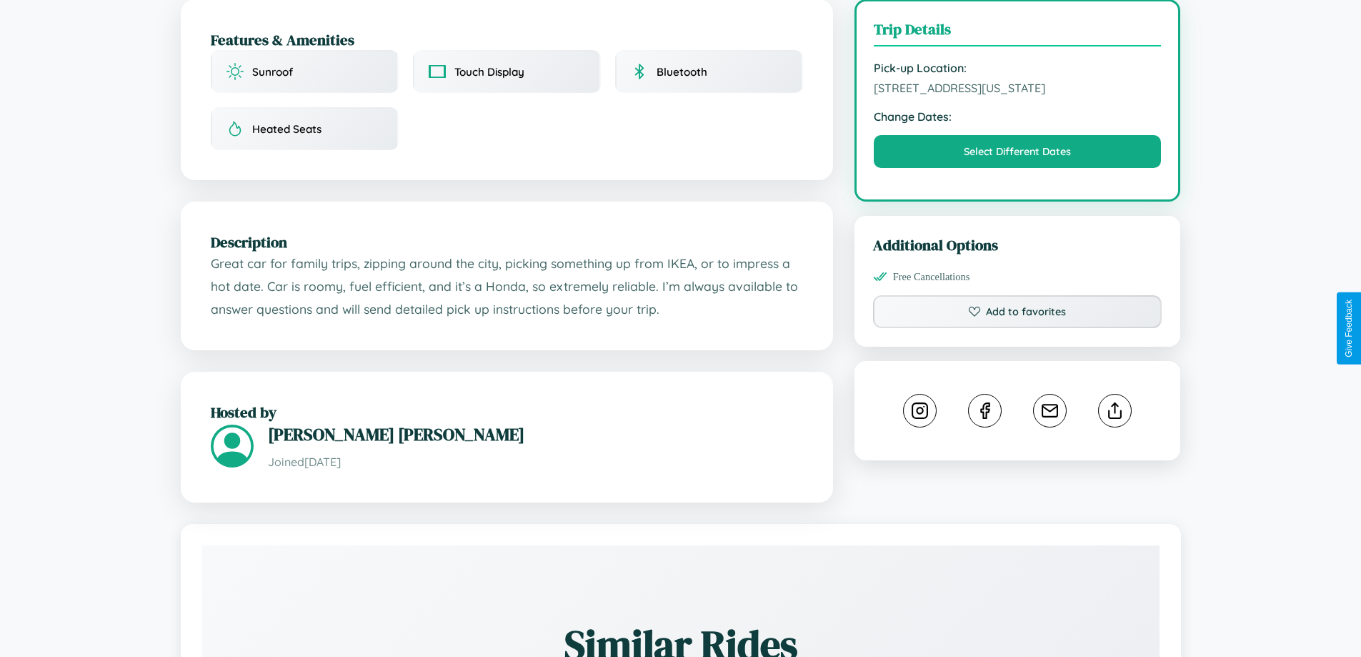
scroll to position [849, 0]
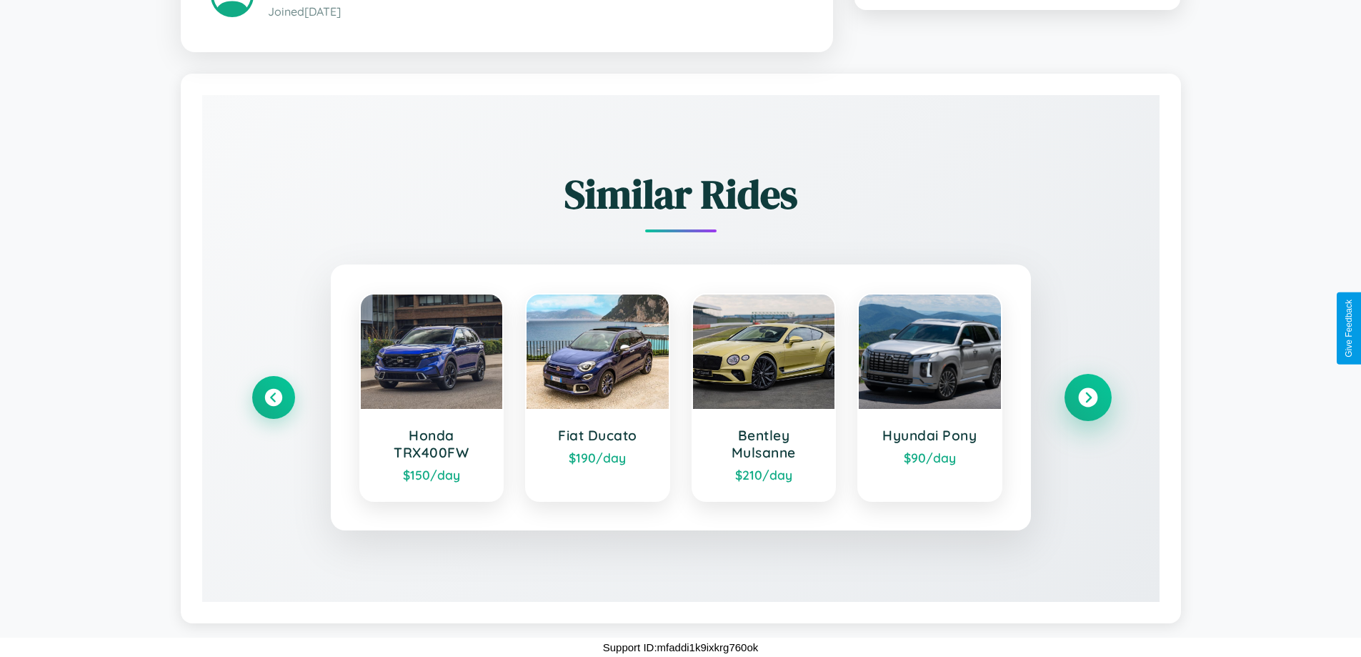
click at [1088, 397] on icon at bounding box center [1087, 397] width 19 height 19
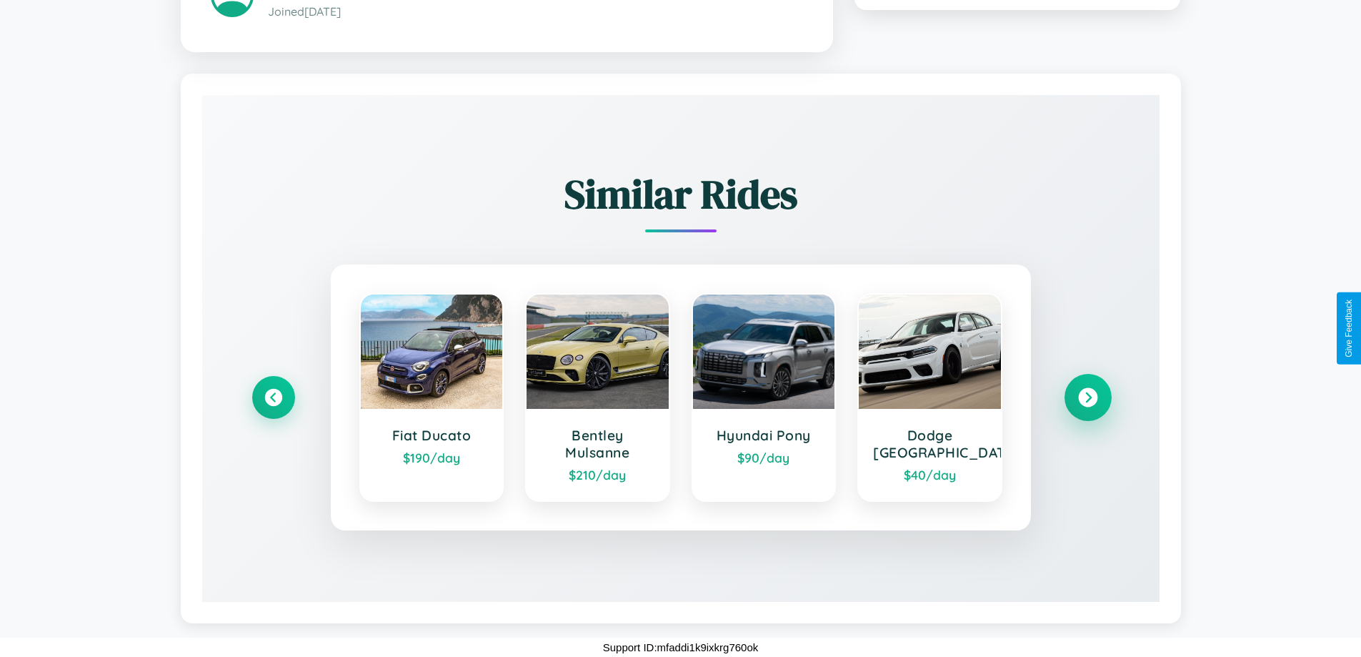
click at [1088, 397] on icon at bounding box center [1087, 397] width 19 height 19
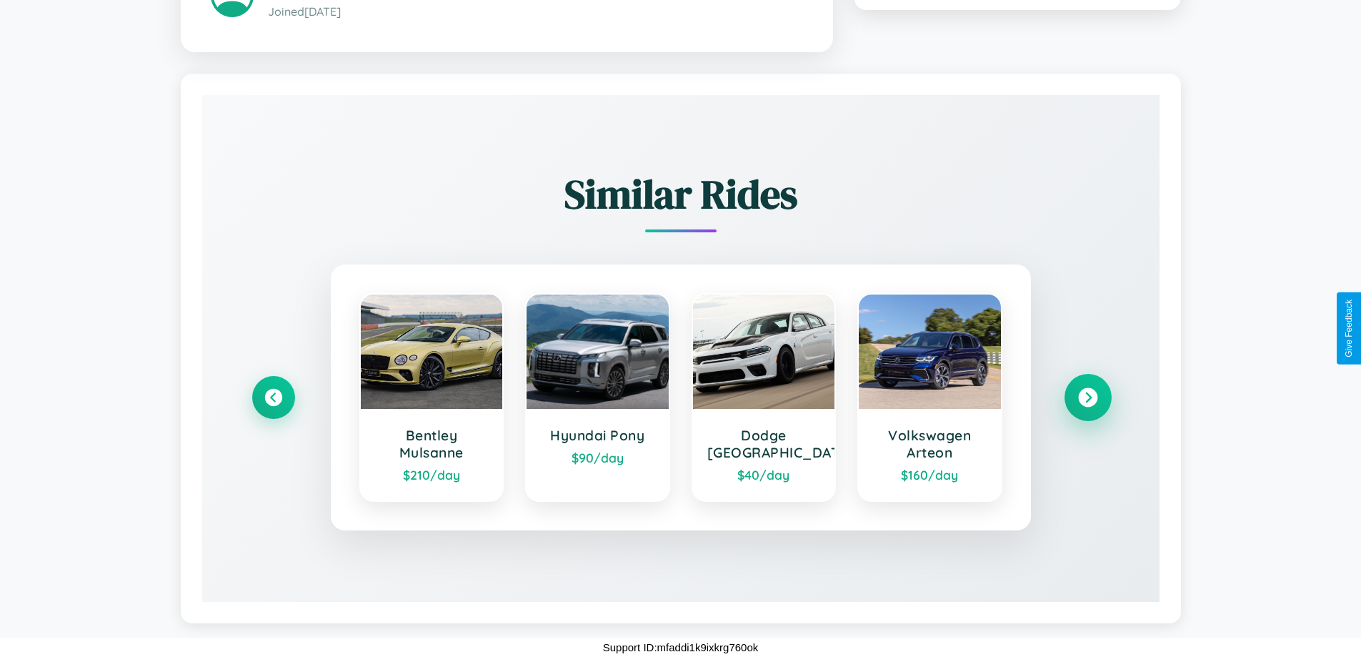
click at [1088, 397] on icon at bounding box center [1087, 397] width 19 height 19
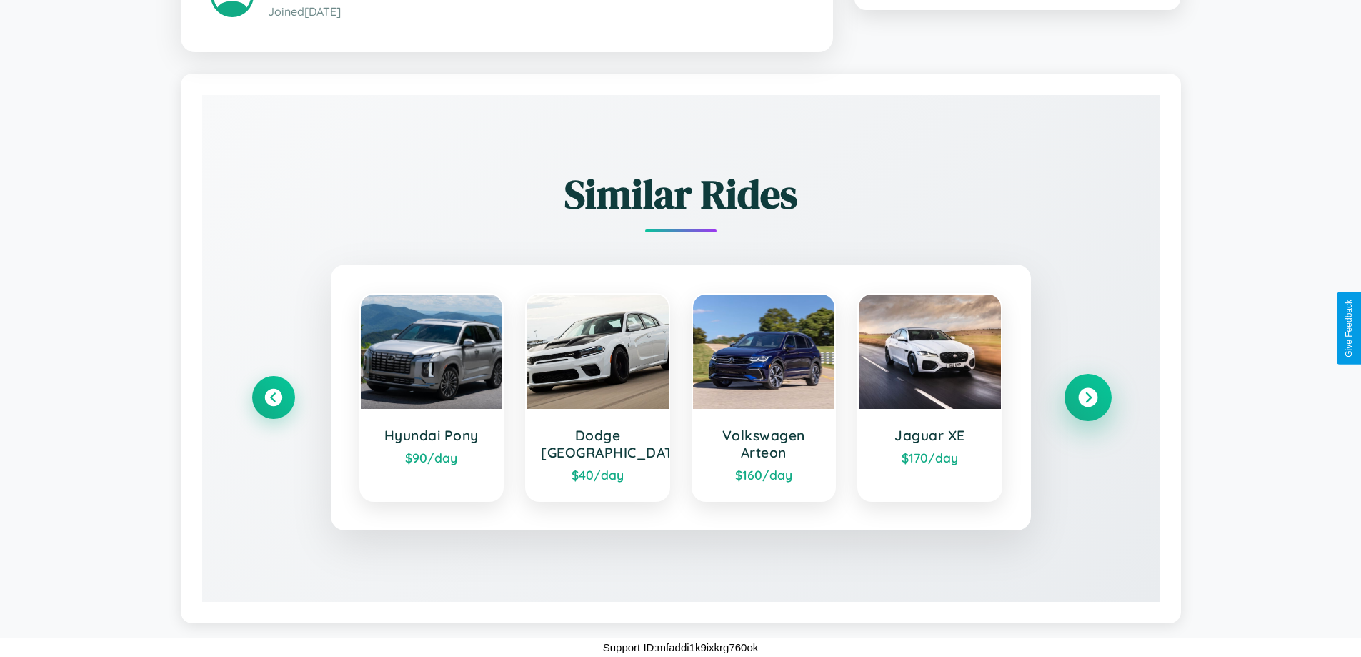
click at [1088, 397] on icon at bounding box center [1087, 397] width 19 height 19
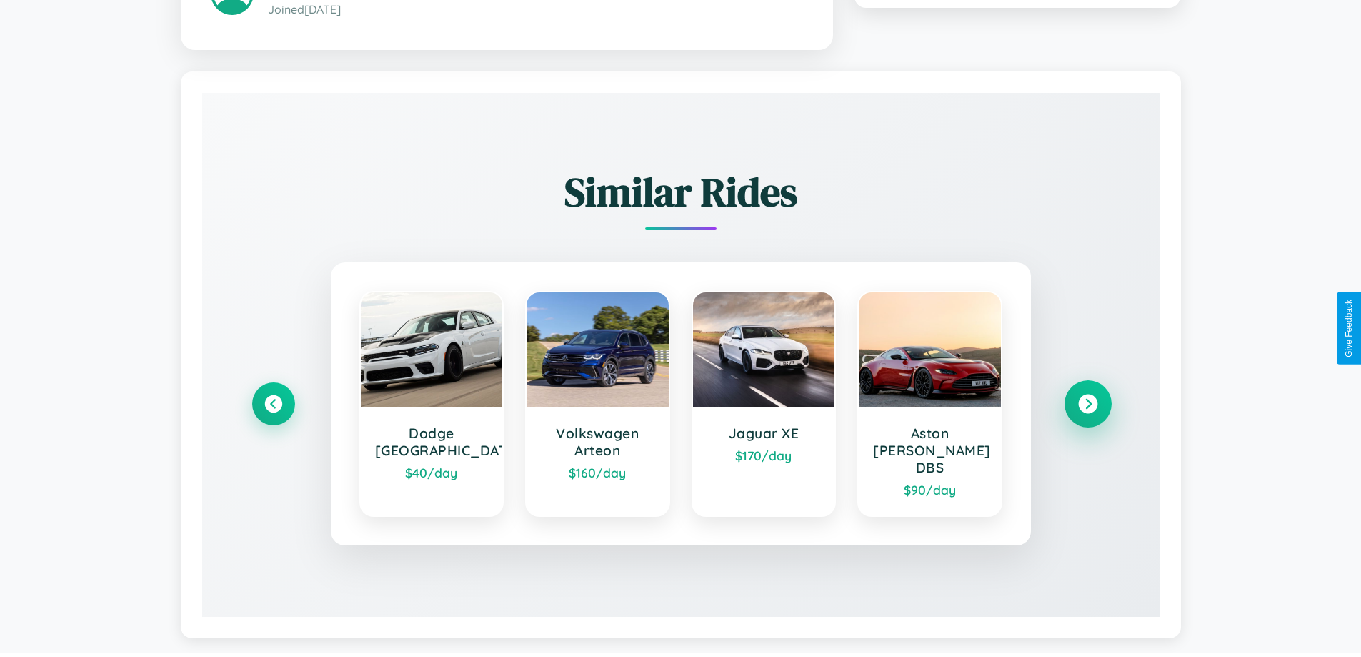
click at [1088, 397] on icon at bounding box center [1087, 403] width 19 height 19
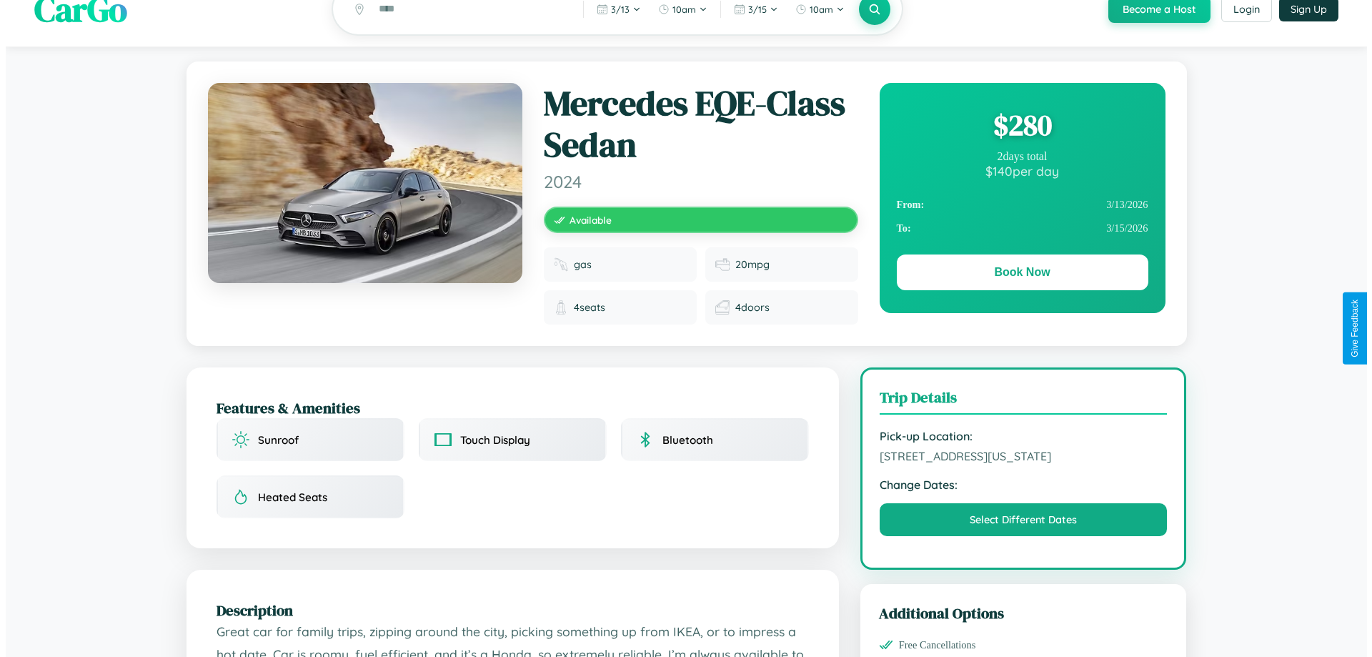
scroll to position [0, 0]
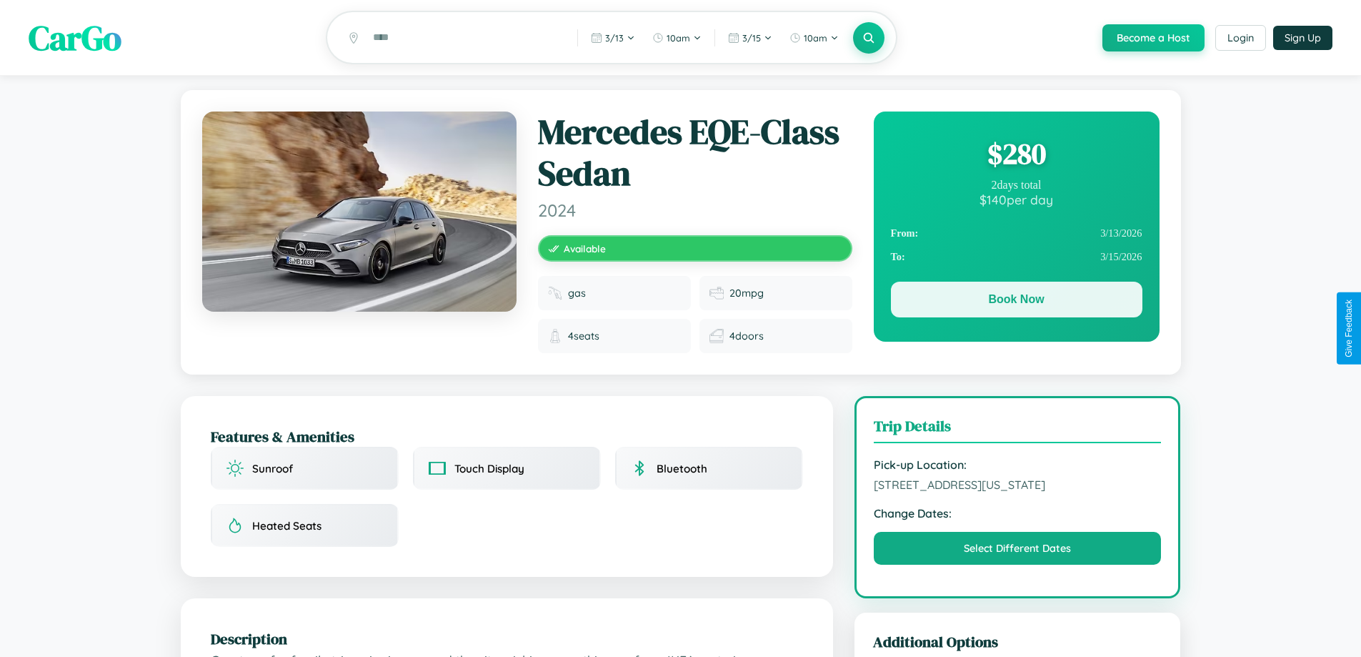
click at [1016, 302] on button "Book Now" at bounding box center [1017, 300] width 252 height 36
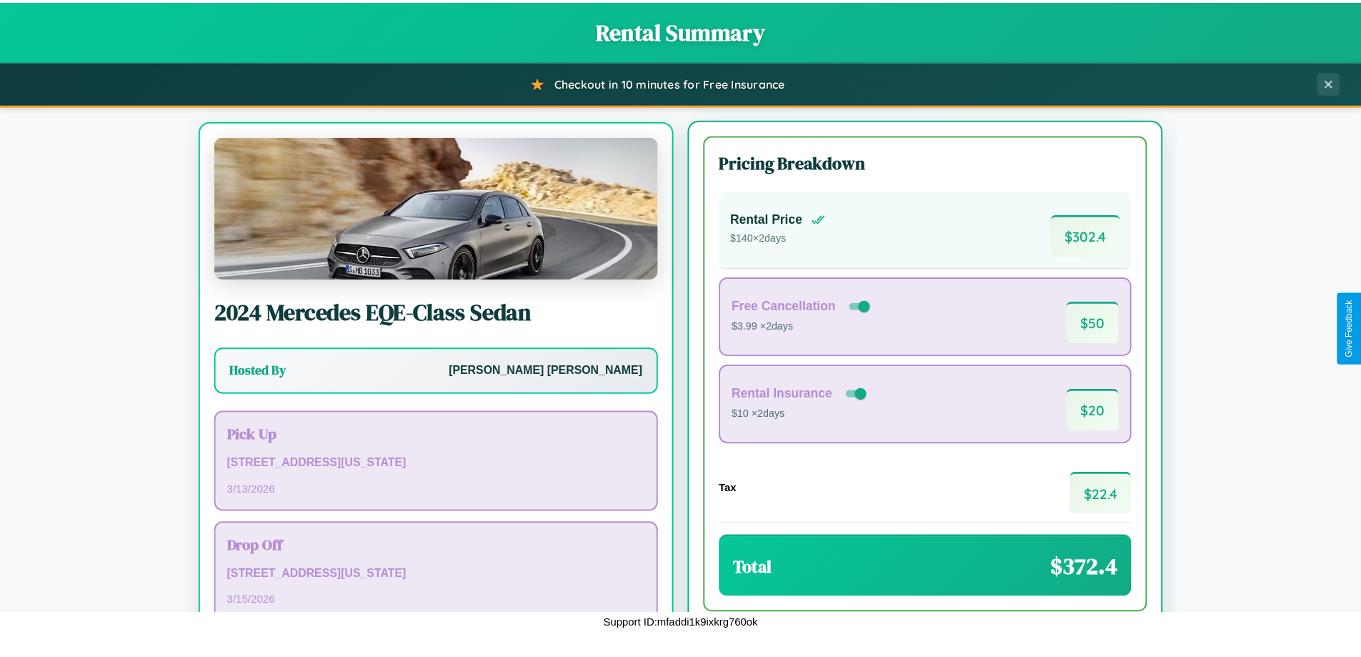
scroll to position [66, 0]
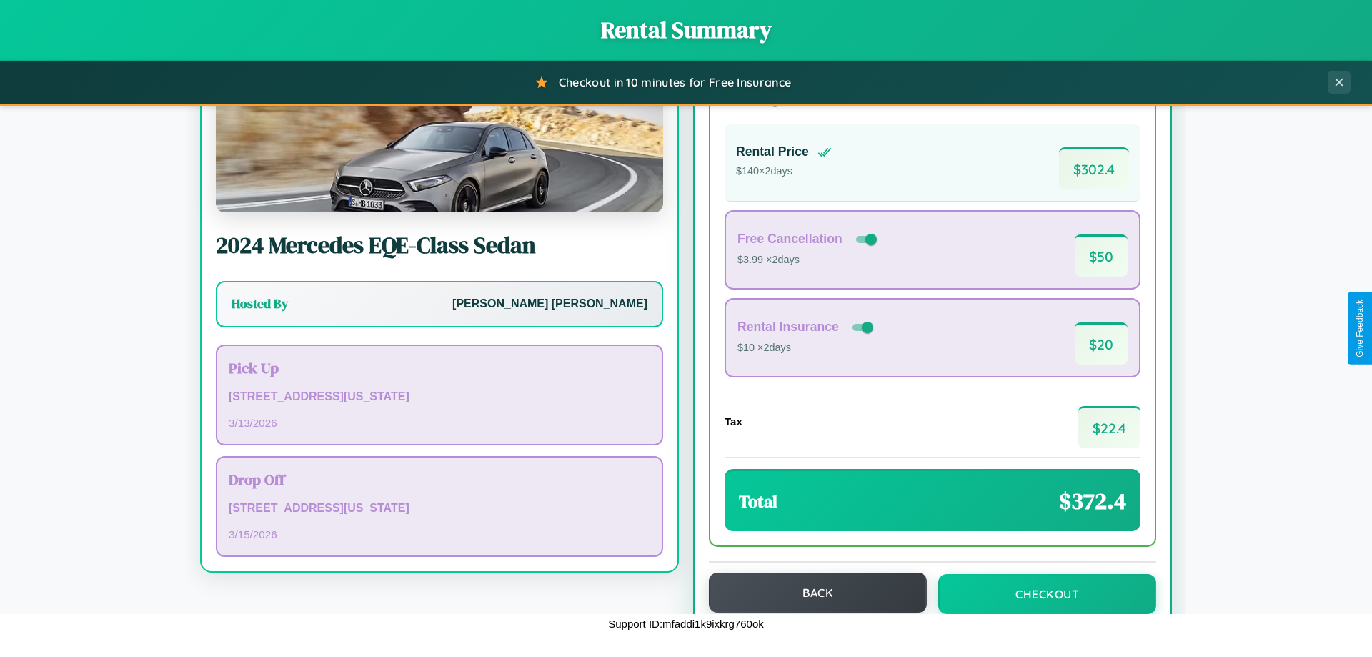
click at [811, 592] on button "Back" at bounding box center [818, 592] width 218 height 40
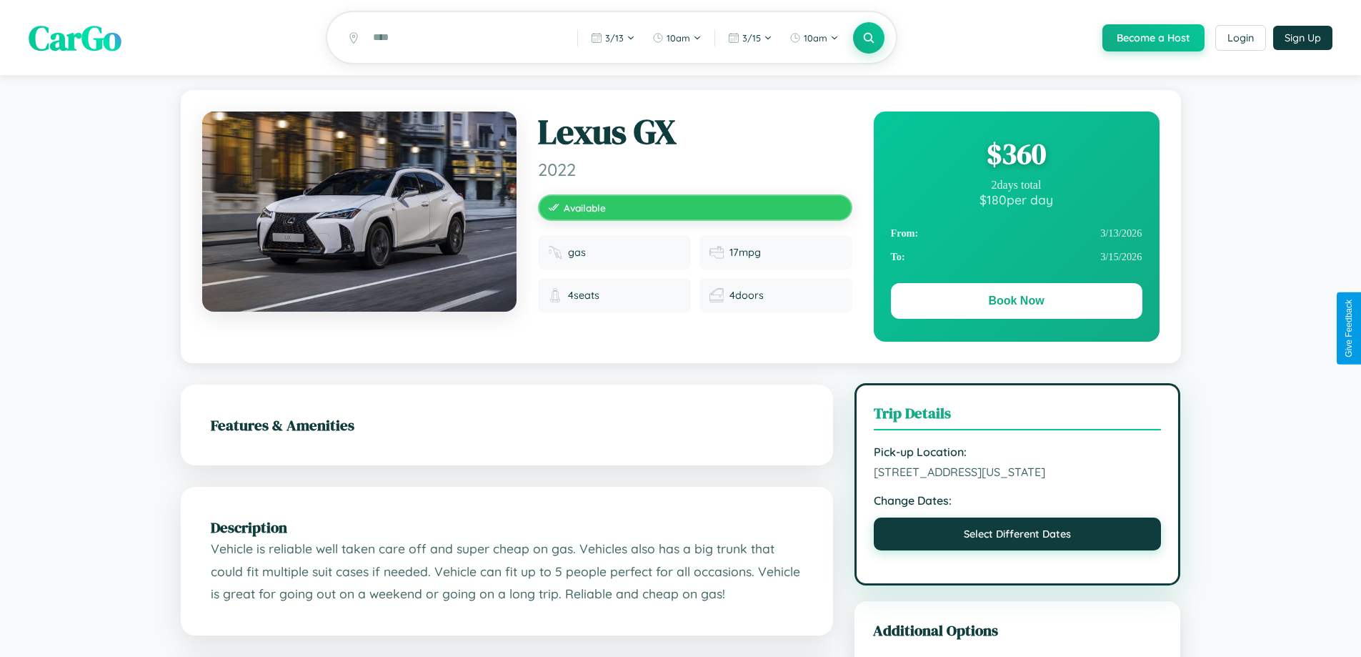
click at [1017, 550] on button "Select Different Dates" at bounding box center [1018, 533] width 288 height 33
select select "*"
select select "****"
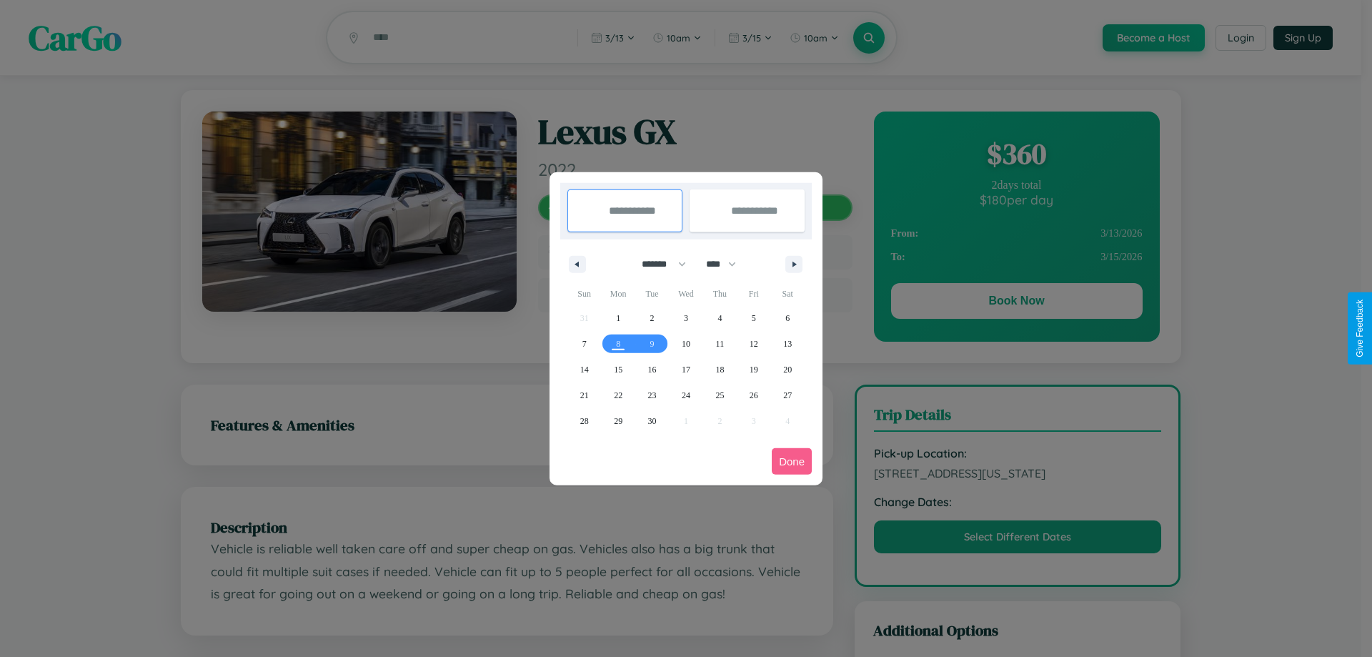
click at [657, 264] on select "******* ******** ***** ***** *** **** **** ****** ********* ******* ******** **…" at bounding box center [661, 264] width 61 height 24
select select "**"
click at [720, 369] on span "18" at bounding box center [719, 370] width 9 height 26
type input "**********"
click at [685, 394] on span "24" at bounding box center [686, 395] width 9 height 26
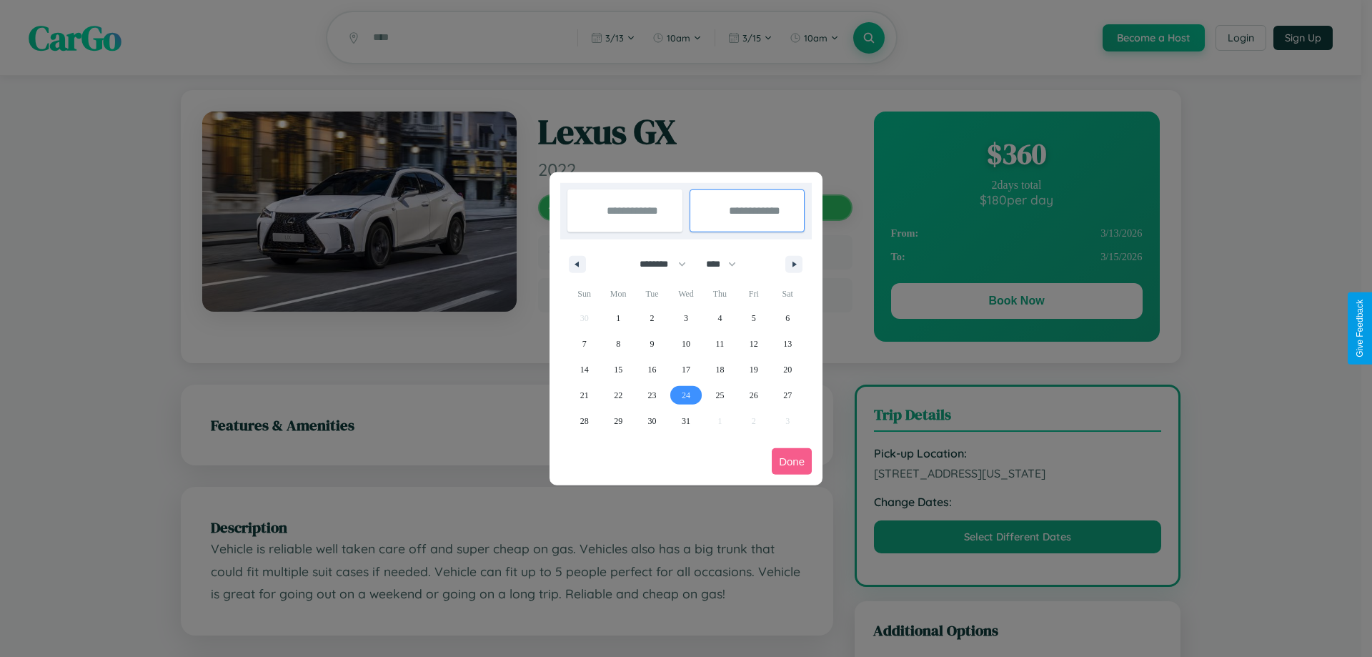
type input "**********"
click at [792, 461] on button "Done" at bounding box center [792, 461] width 40 height 26
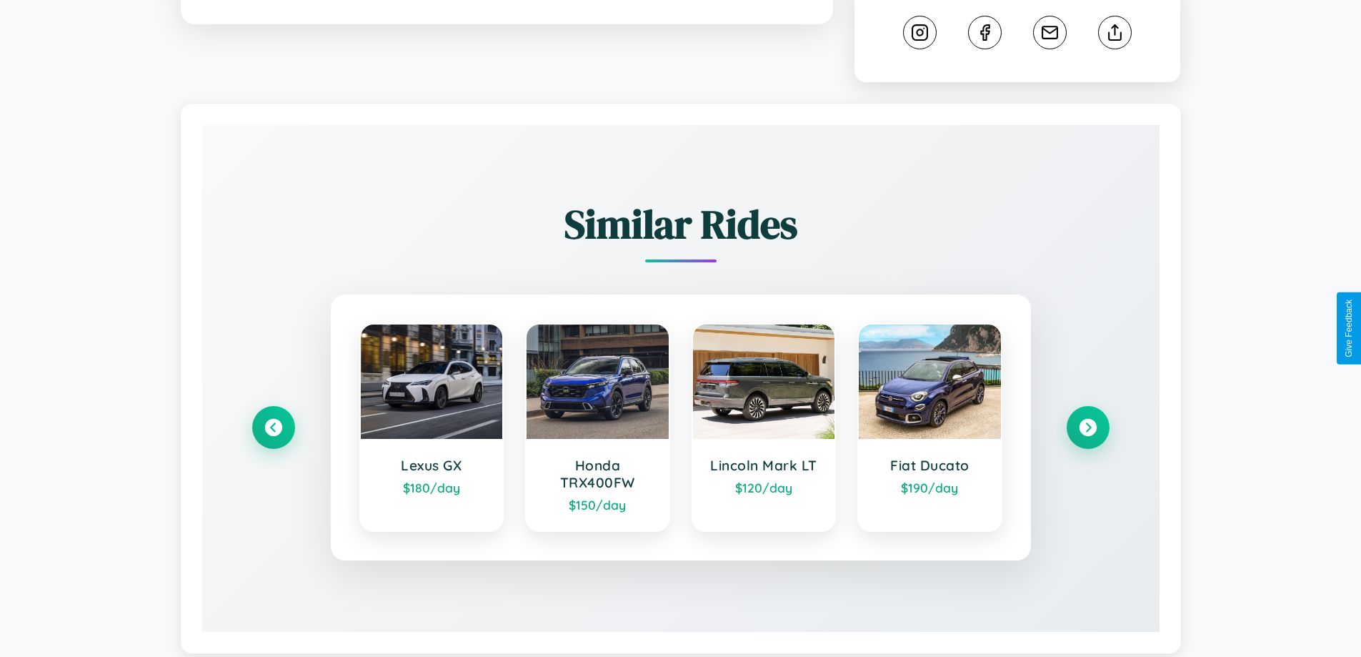
scroll to position [810, 0]
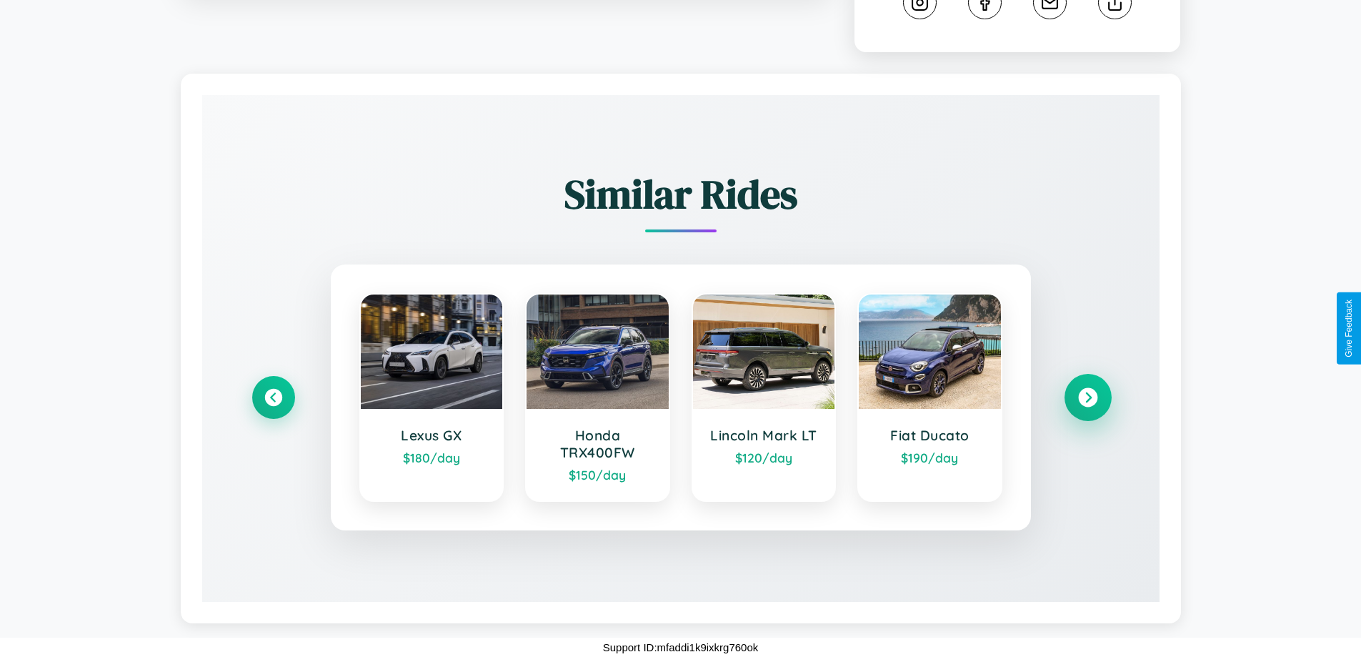
click at [1088, 397] on icon at bounding box center [1087, 397] width 19 height 19
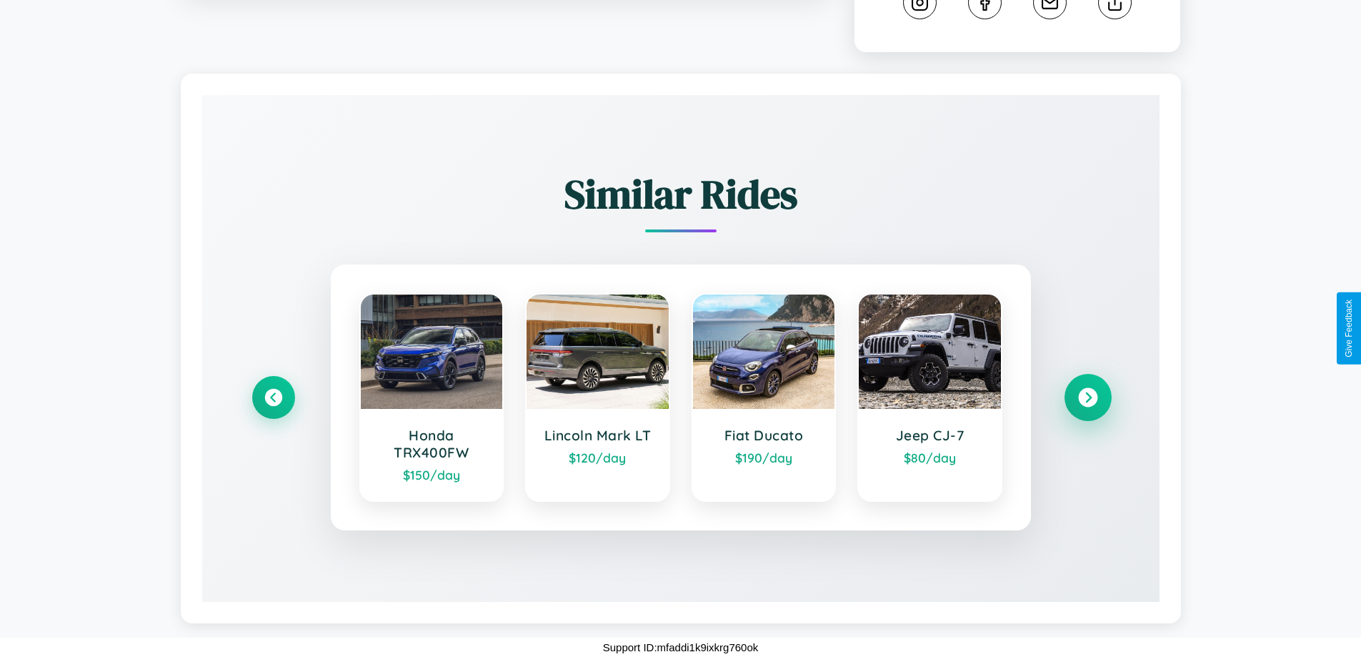
click at [1088, 397] on icon at bounding box center [1087, 397] width 19 height 19
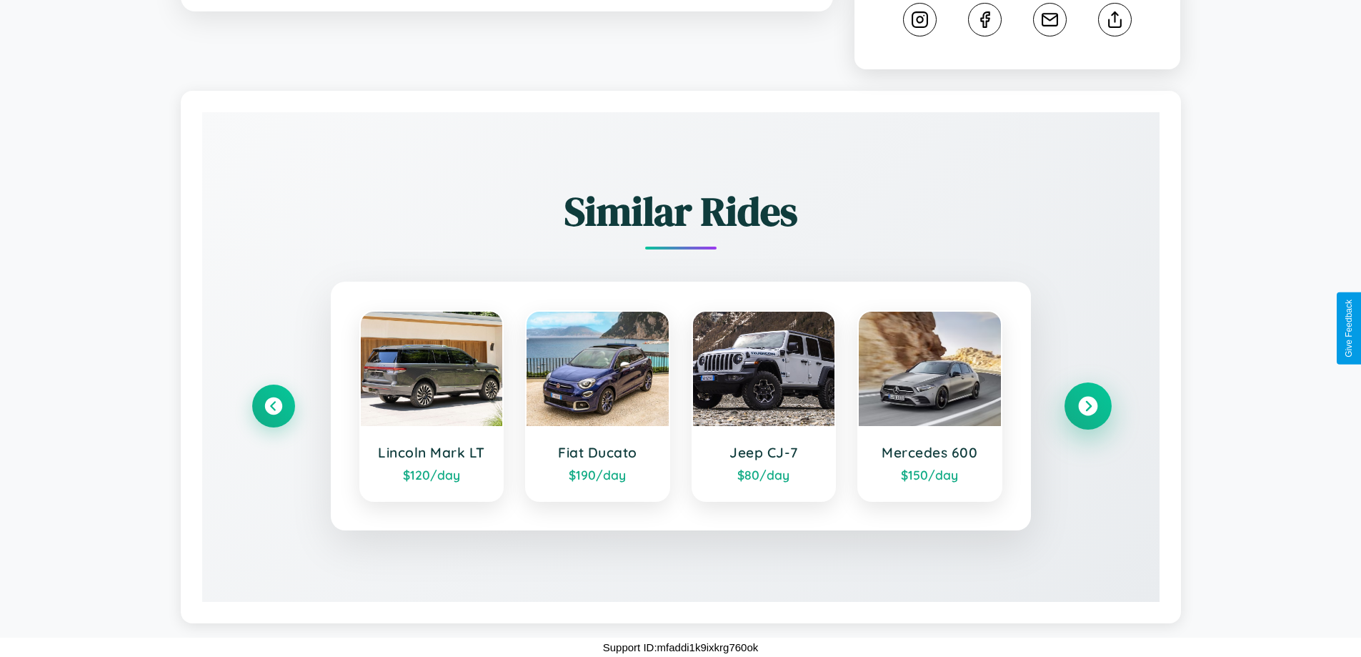
click at [1088, 406] on icon at bounding box center [1087, 406] width 19 height 19
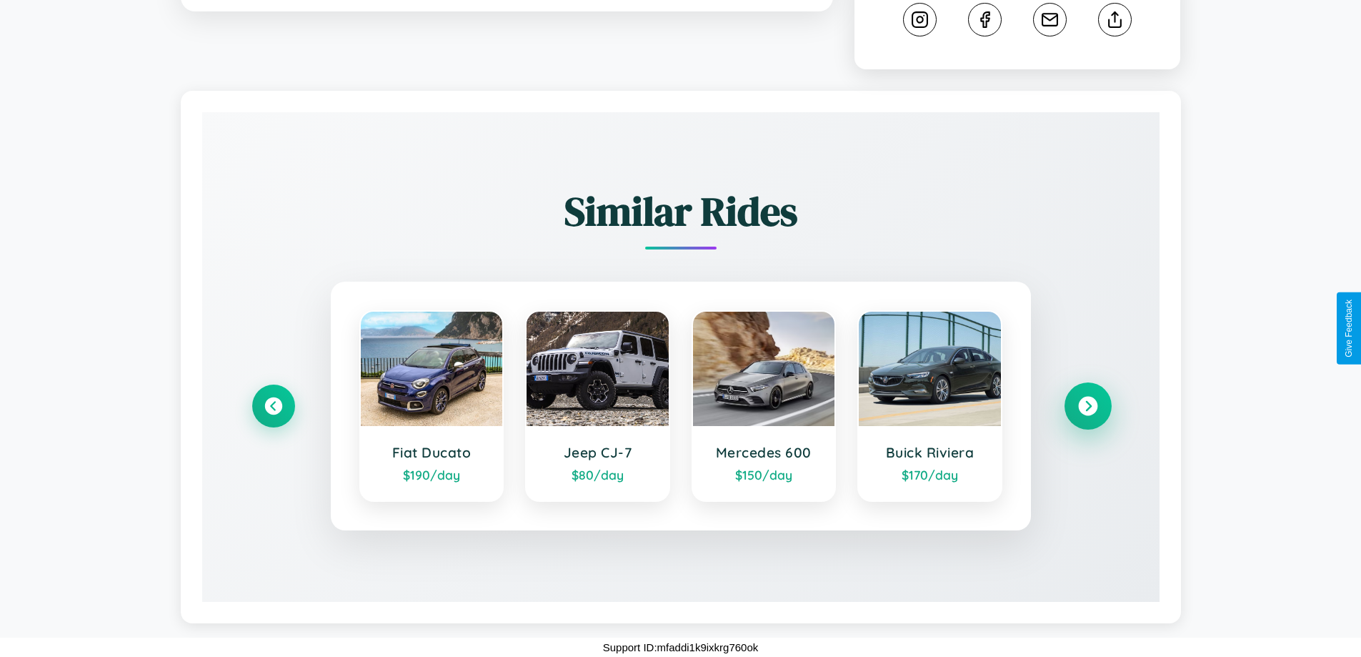
click at [1088, 406] on icon at bounding box center [1087, 406] width 19 height 19
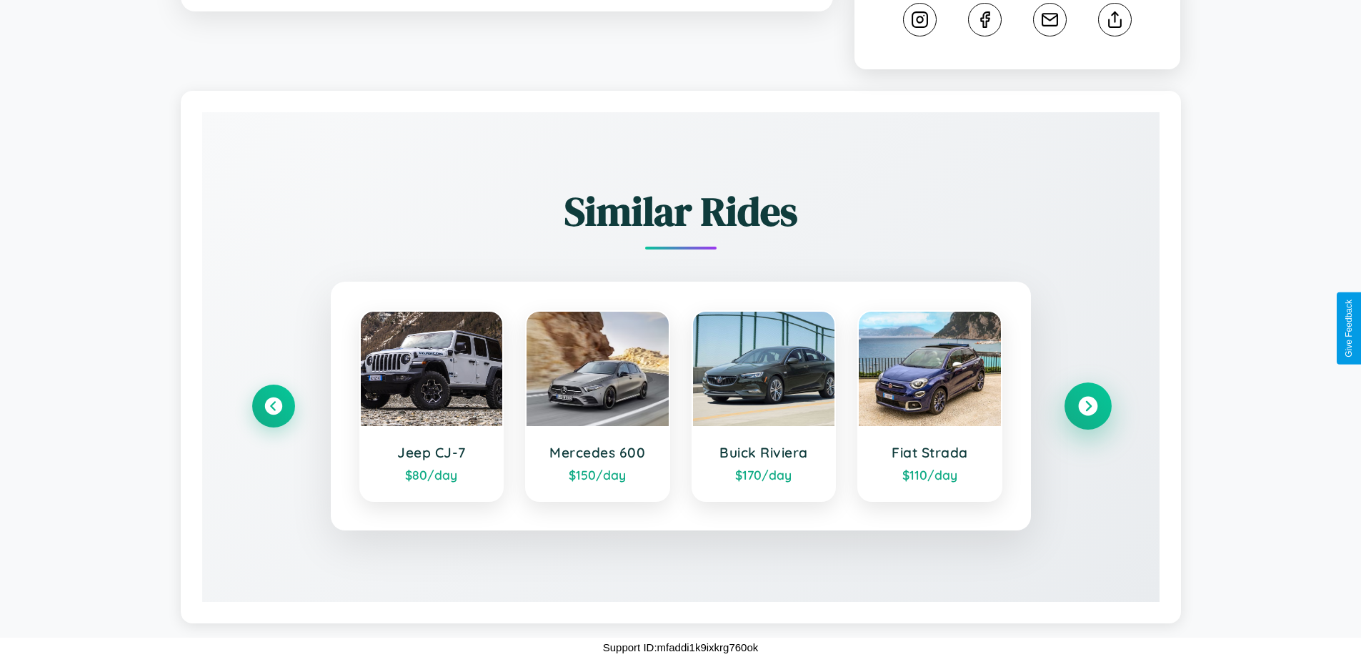
click at [1088, 406] on icon at bounding box center [1087, 406] width 19 height 19
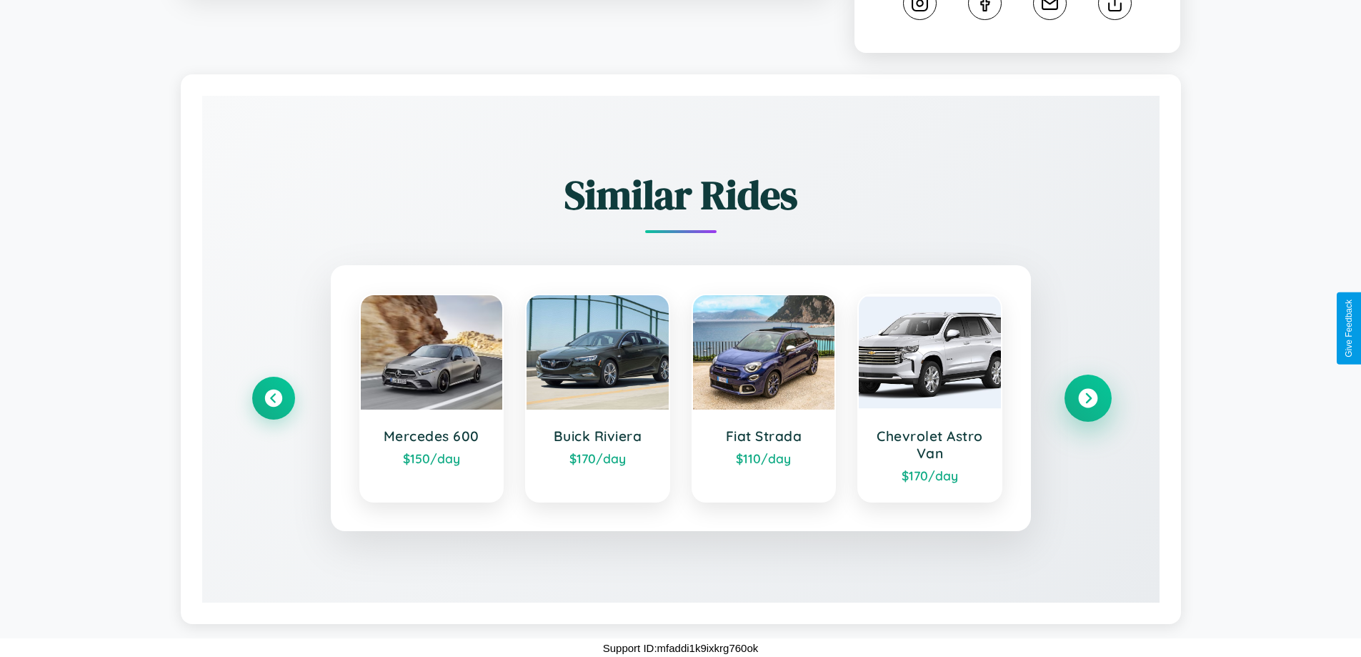
scroll to position [810, 0]
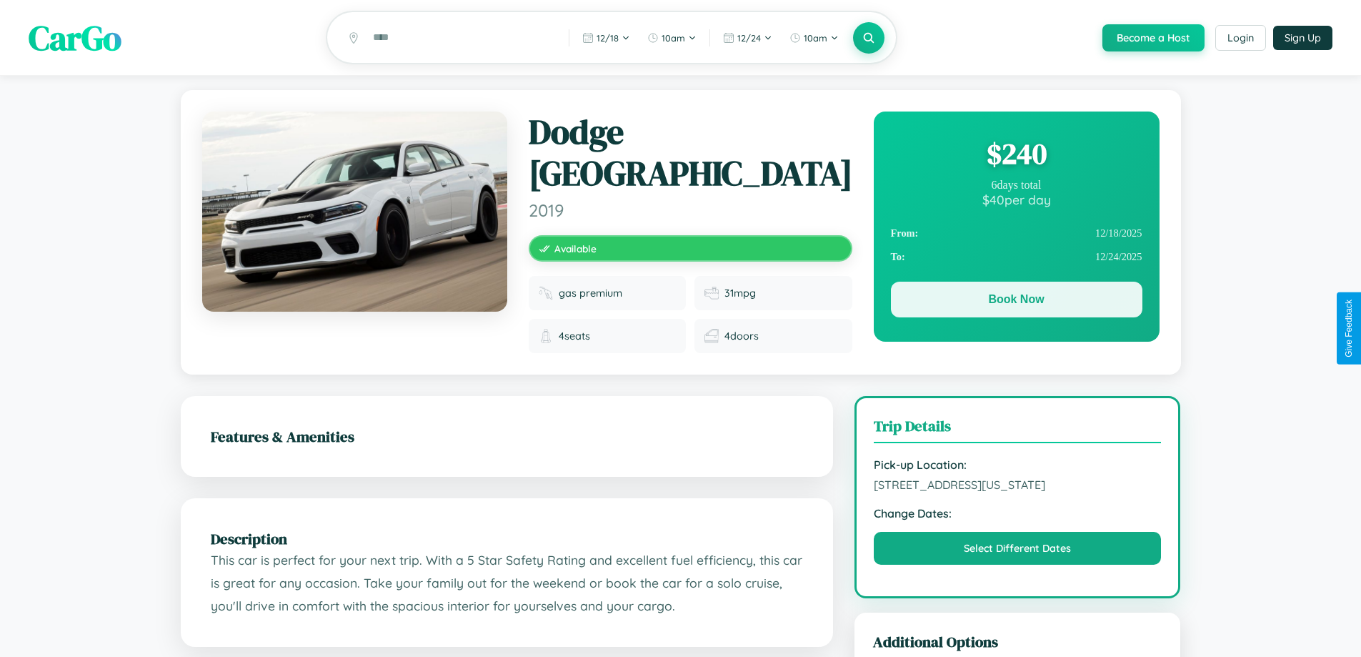
click at [1016, 302] on button "Book Now" at bounding box center [1017, 300] width 252 height 36
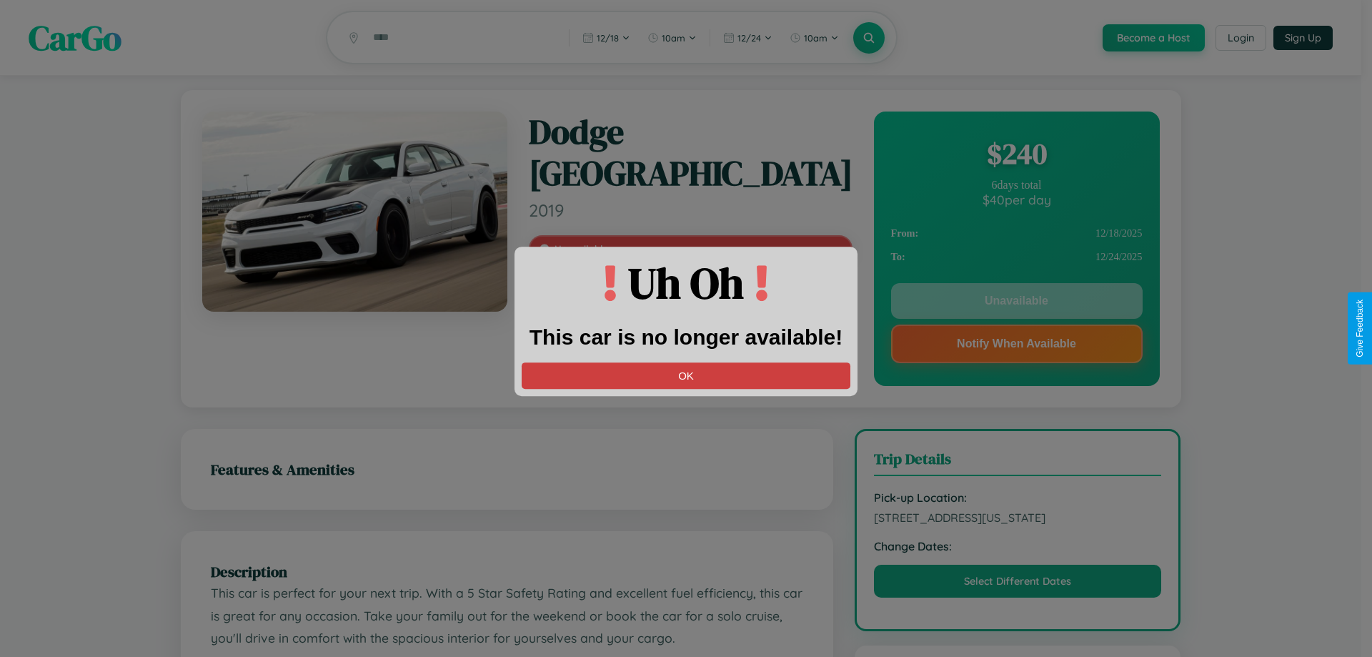
click at [686, 375] on button "OK" at bounding box center [686, 375] width 329 height 26
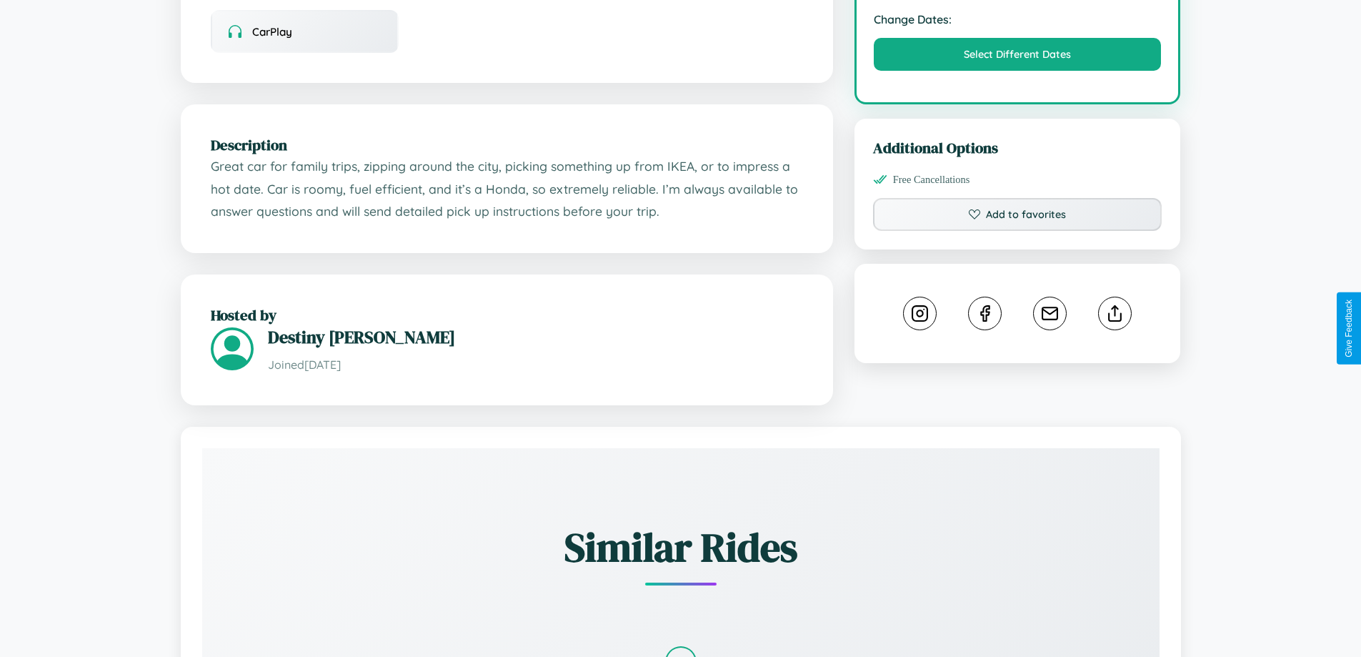
scroll to position [484, 0]
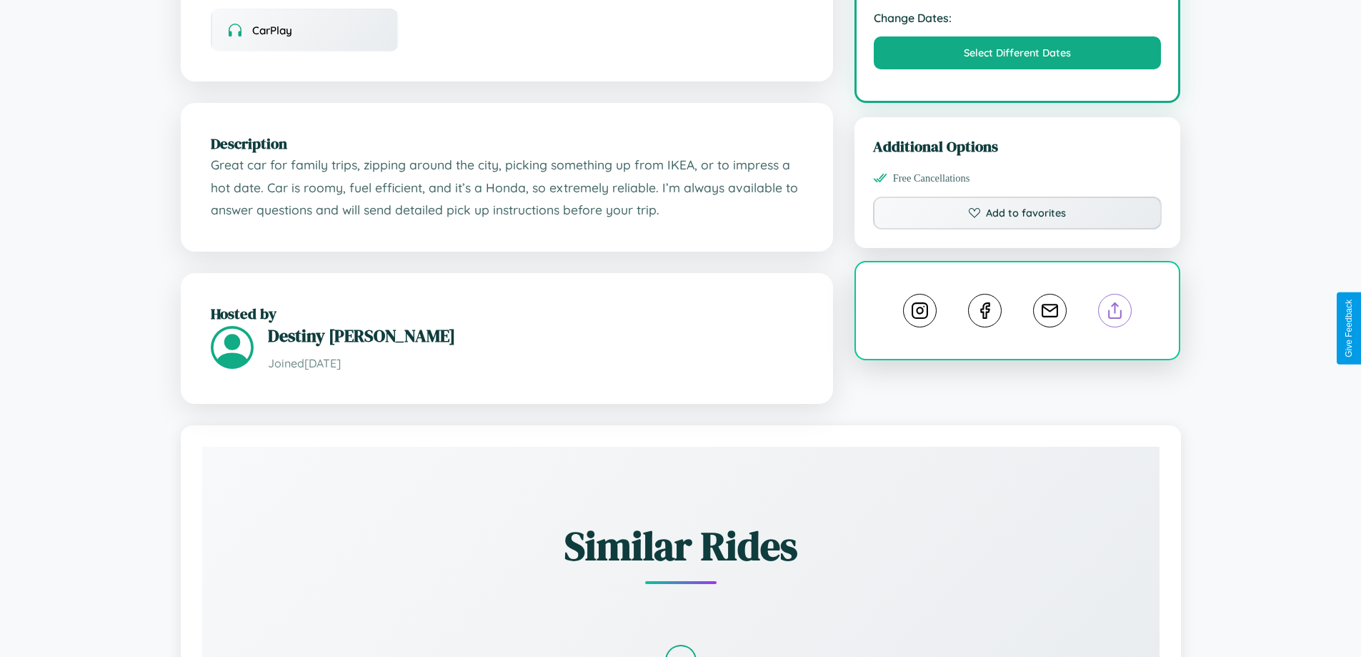
click at [1115, 313] on line at bounding box center [1115, 308] width 0 height 10
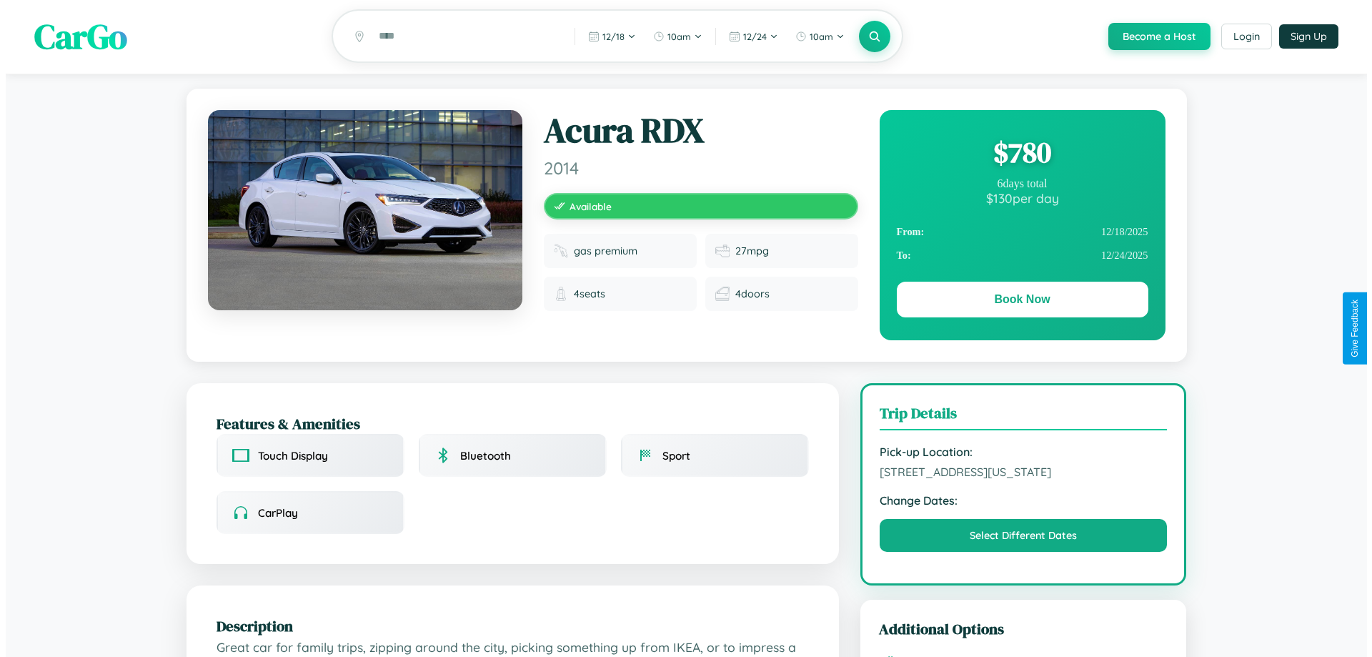
scroll to position [0, 0]
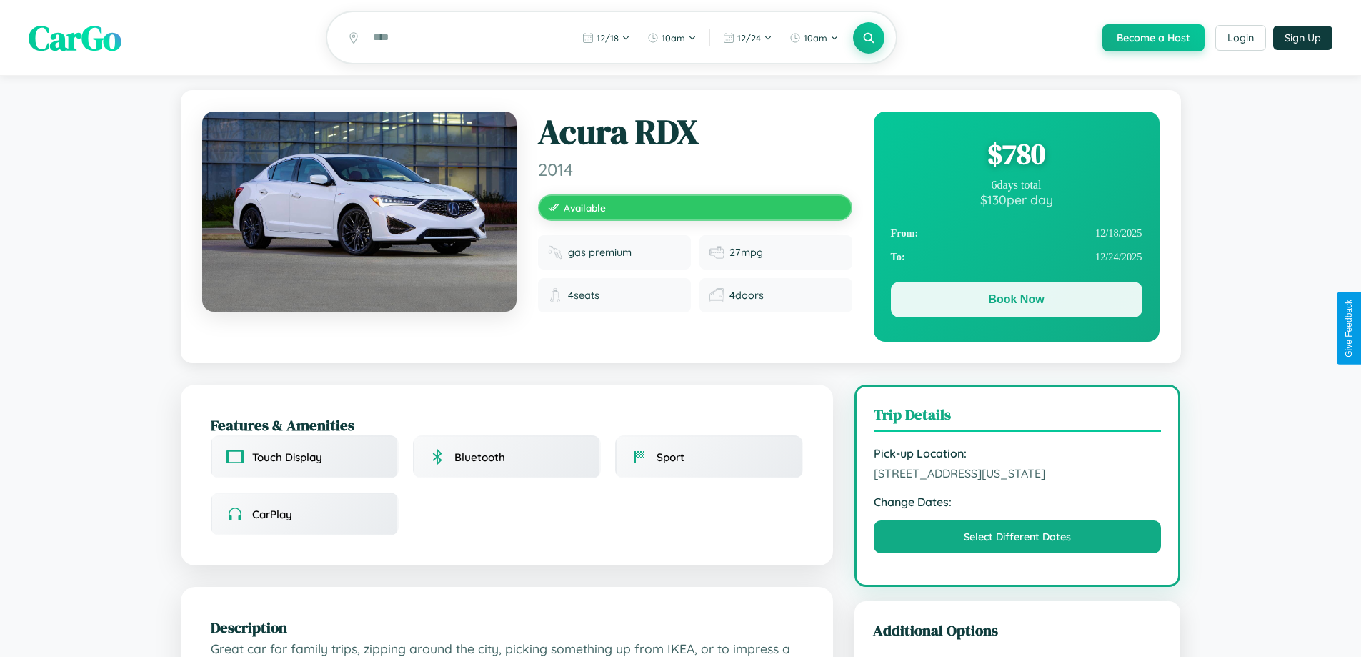
click at [1016, 302] on button "Book Now" at bounding box center [1017, 300] width 252 height 36
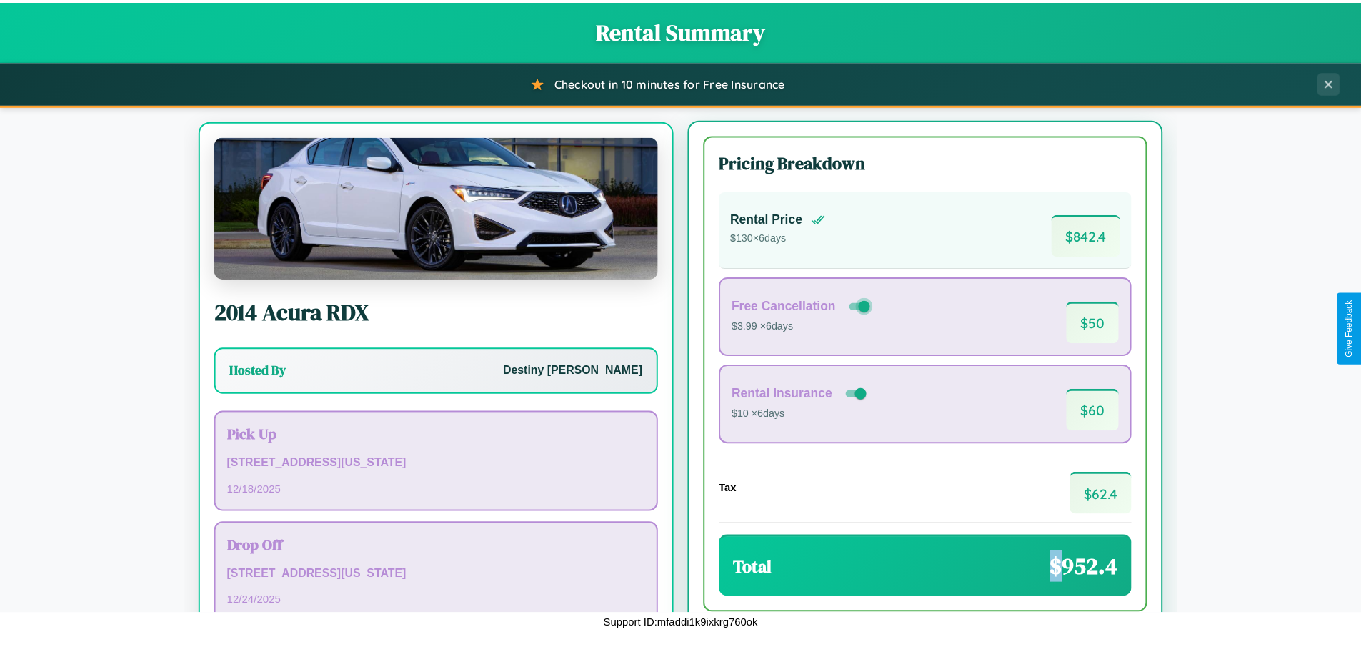
scroll to position [66, 0]
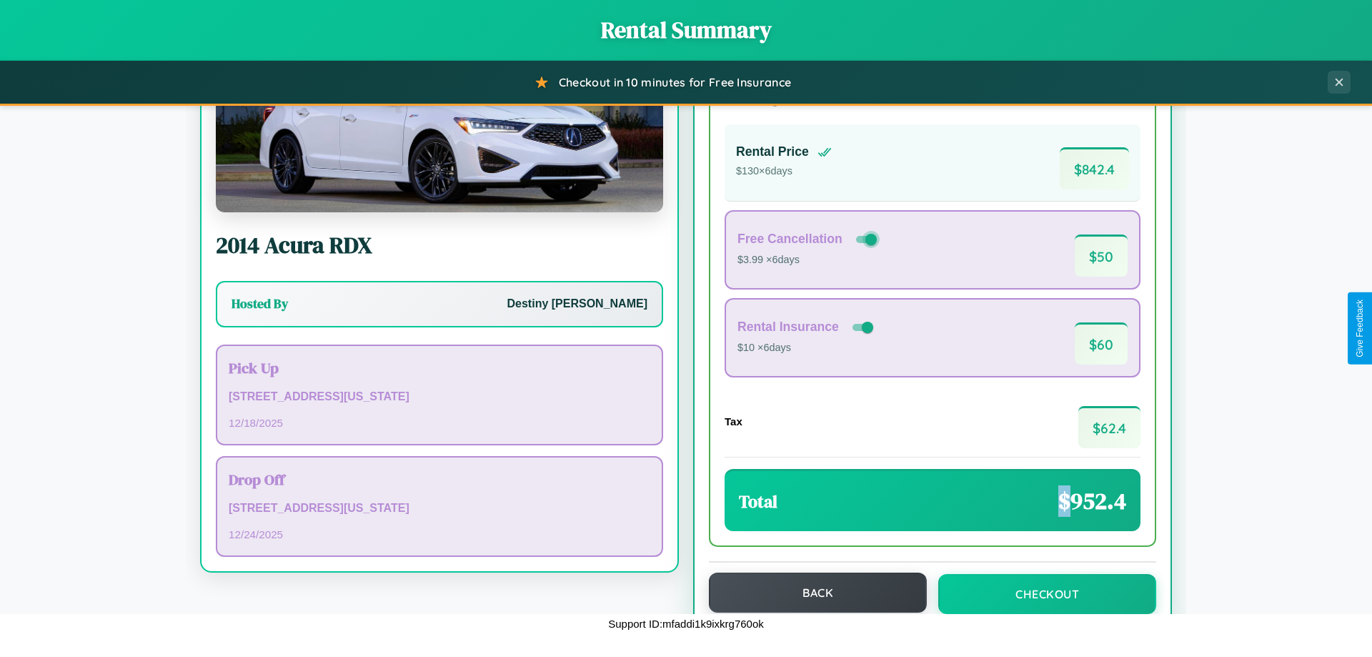
click at [811, 593] on button "Back" at bounding box center [818, 592] width 218 height 40
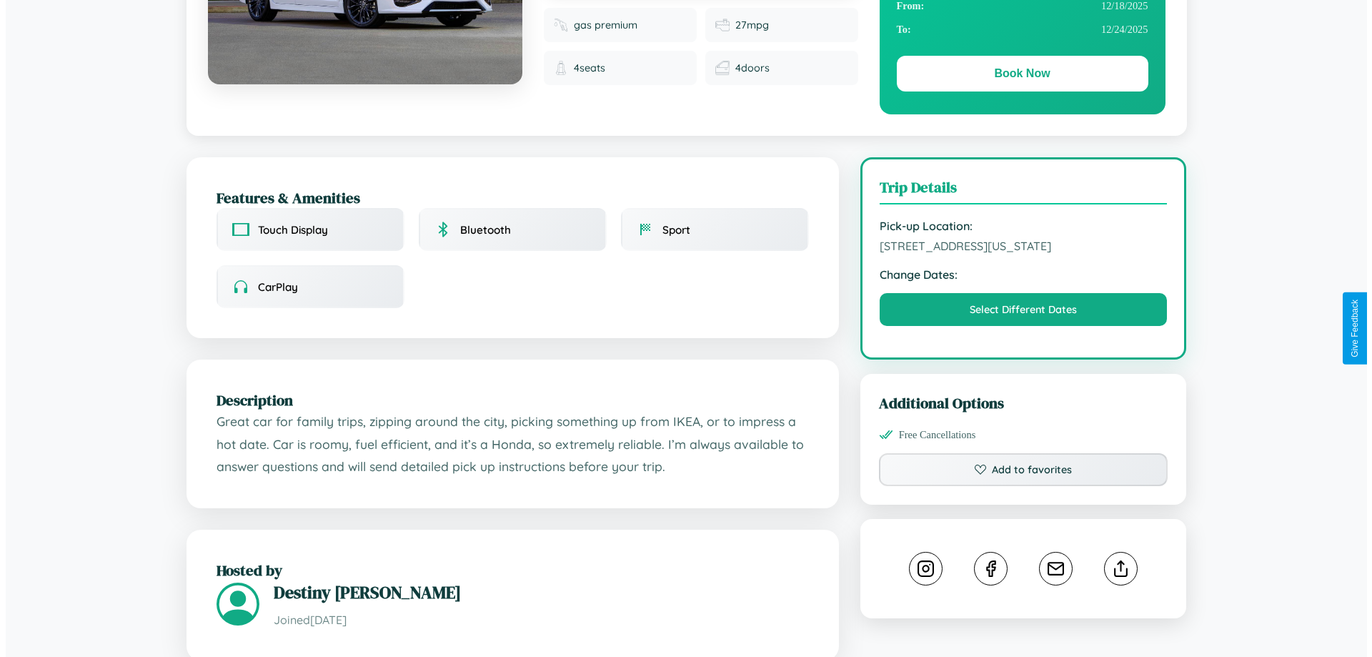
scroll to position [385, 0]
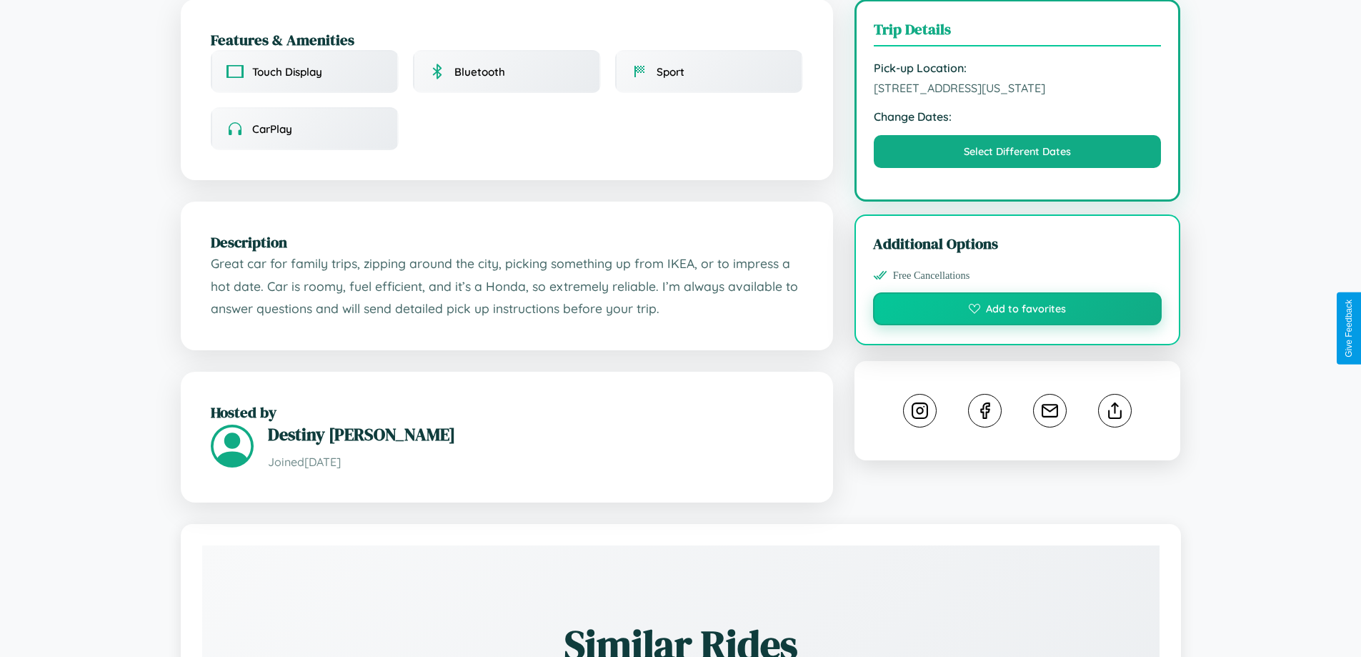
click at [1017, 325] on button "Add to favorites" at bounding box center [1017, 308] width 289 height 33
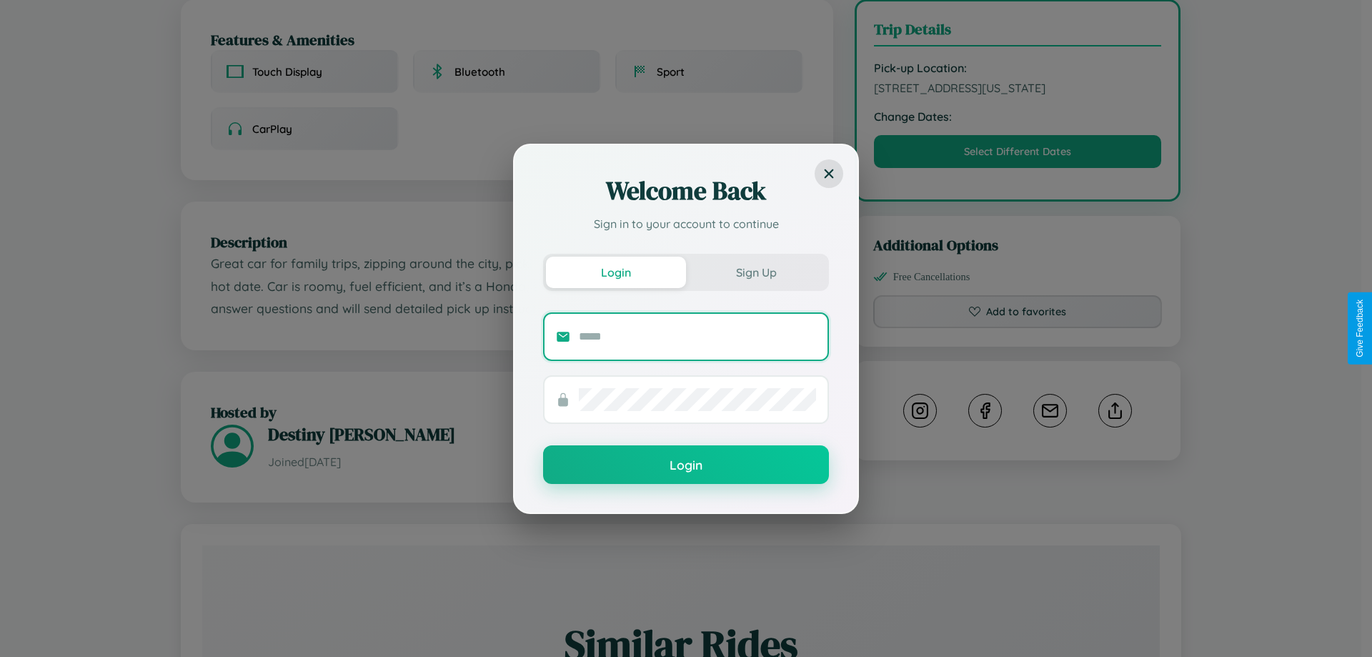
click at [697, 336] on input "text" at bounding box center [697, 336] width 237 height 23
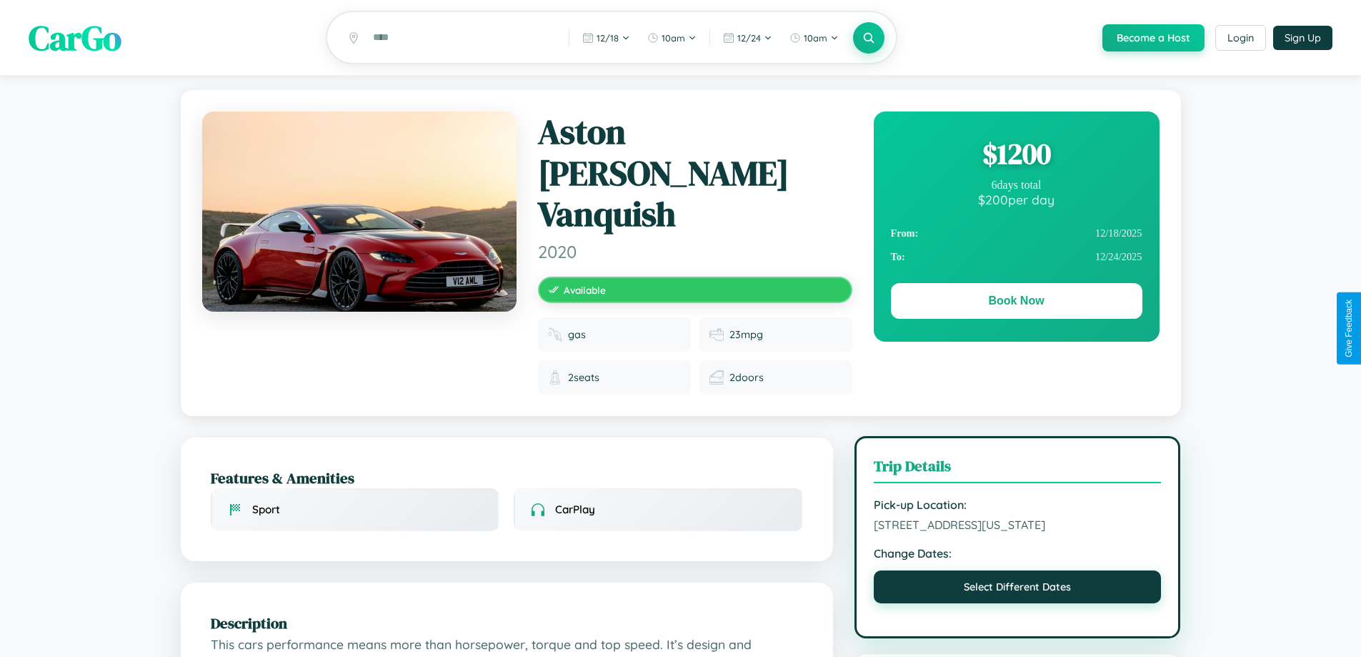
click at [1017, 570] on button "Select Different Dates" at bounding box center [1018, 586] width 288 height 33
select select "*"
select select "****"
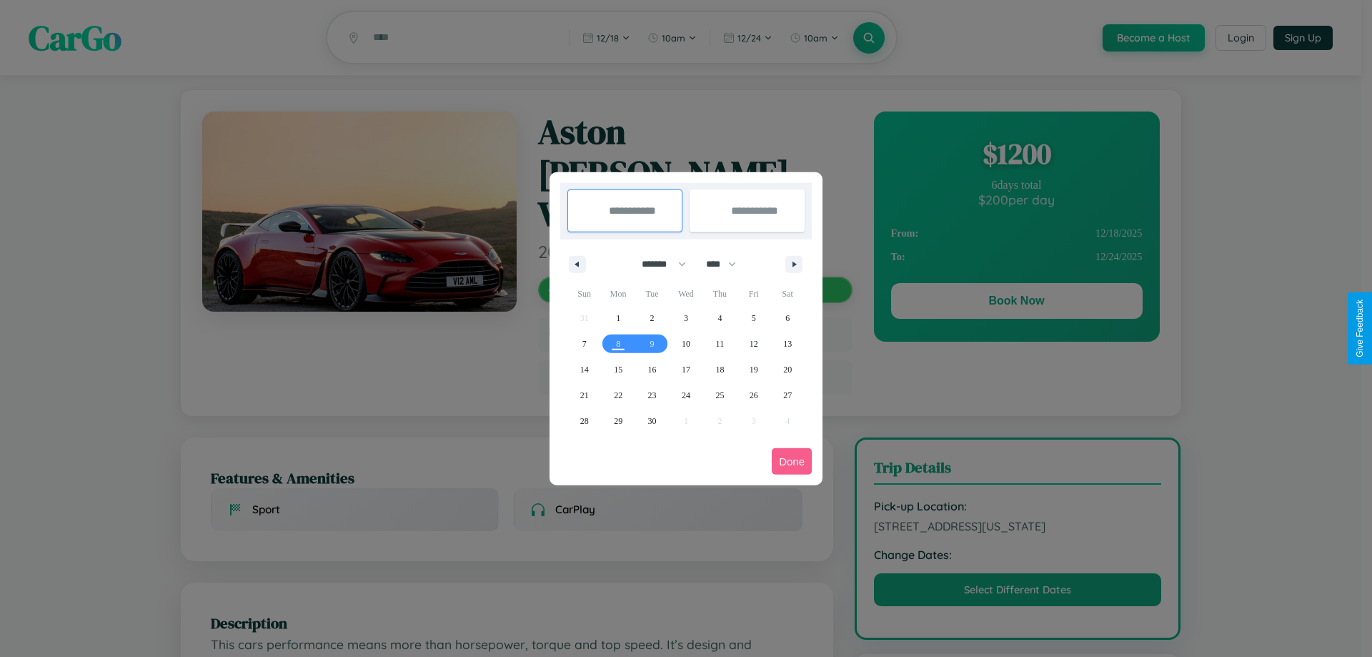
drag, startPoint x: 657, startPoint y: 264, endPoint x: 686, endPoint y: 287, distance: 36.6
click at [657, 264] on select "******* ******** ***** ***** *** **** **** ****** ********* ******* ******** **…" at bounding box center [661, 264] width 61 height 24
click at [584, 369] on span "14" at bounding box center [584, 370] width 9 height 26
type input "**********"
click at [753, 369] on span "19" at bounding box center [754, 370] width 9 height 26
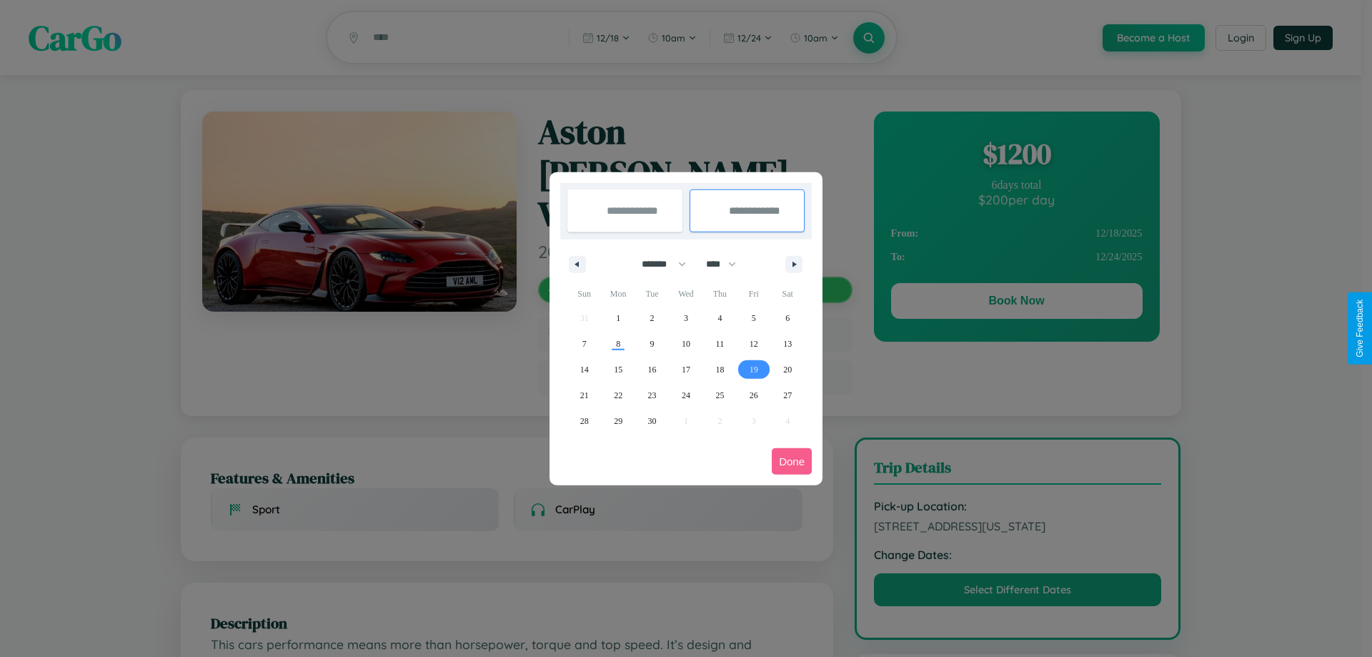
type input "**********"
click at [792, 461] on button "Done" at bounding box center [792, 461] width 40 height 26
